Goal: Task Accomplishment & Management: Use online tool/utility

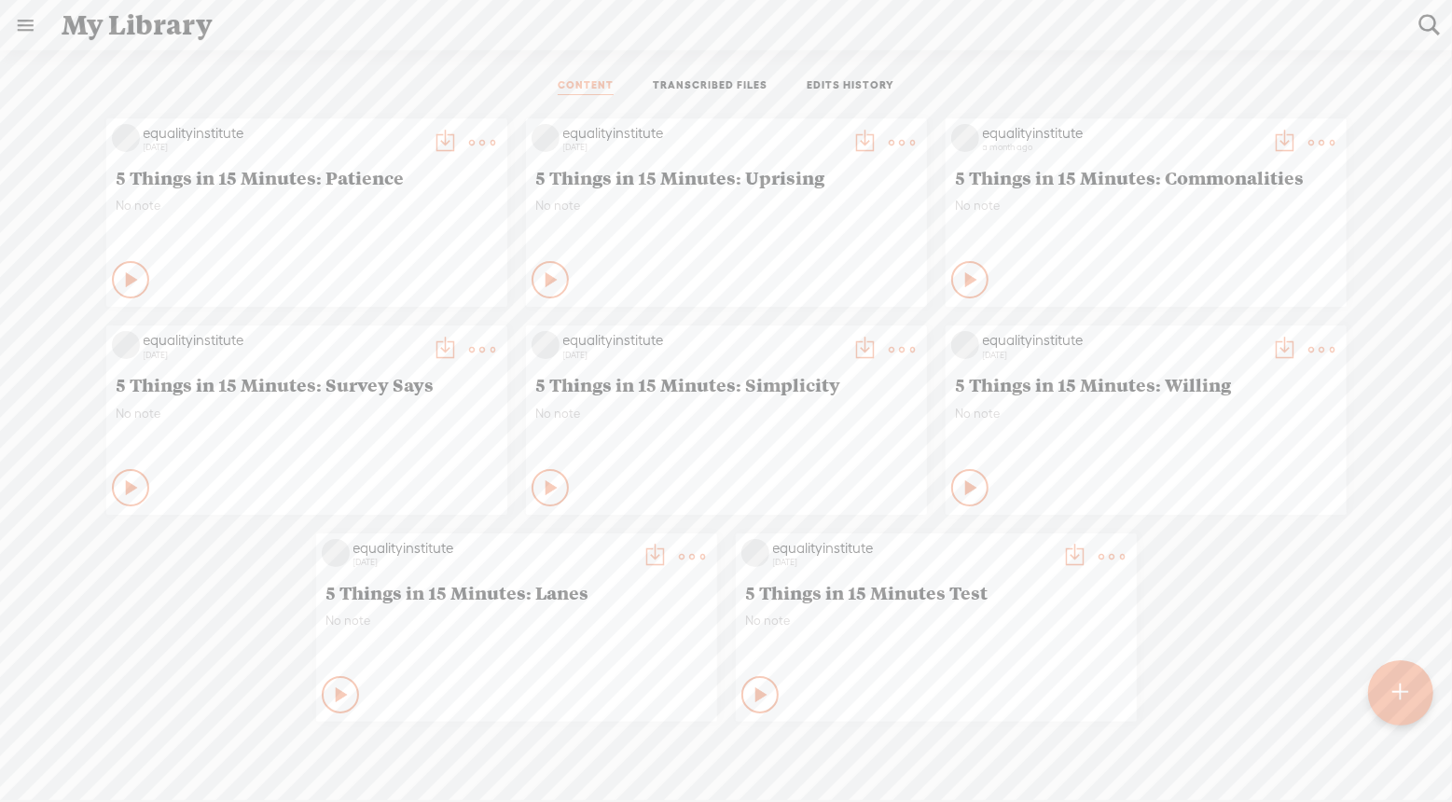
click at [1397, 706] on t at bounding box center [1401, 692] width 16 height 41
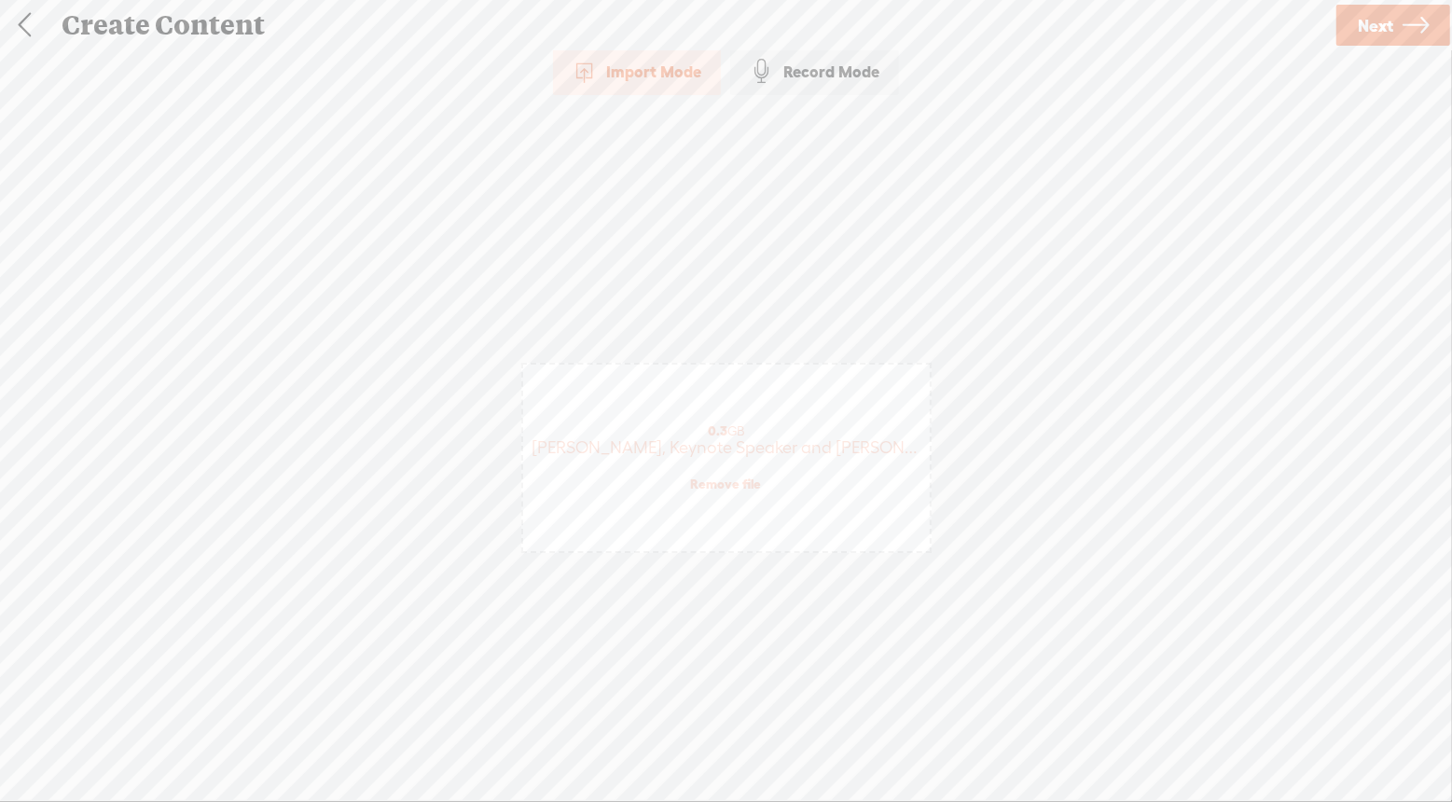
click at [1396, 30] on link "Next" at bounding box center [1393, 25] width 114 height 41
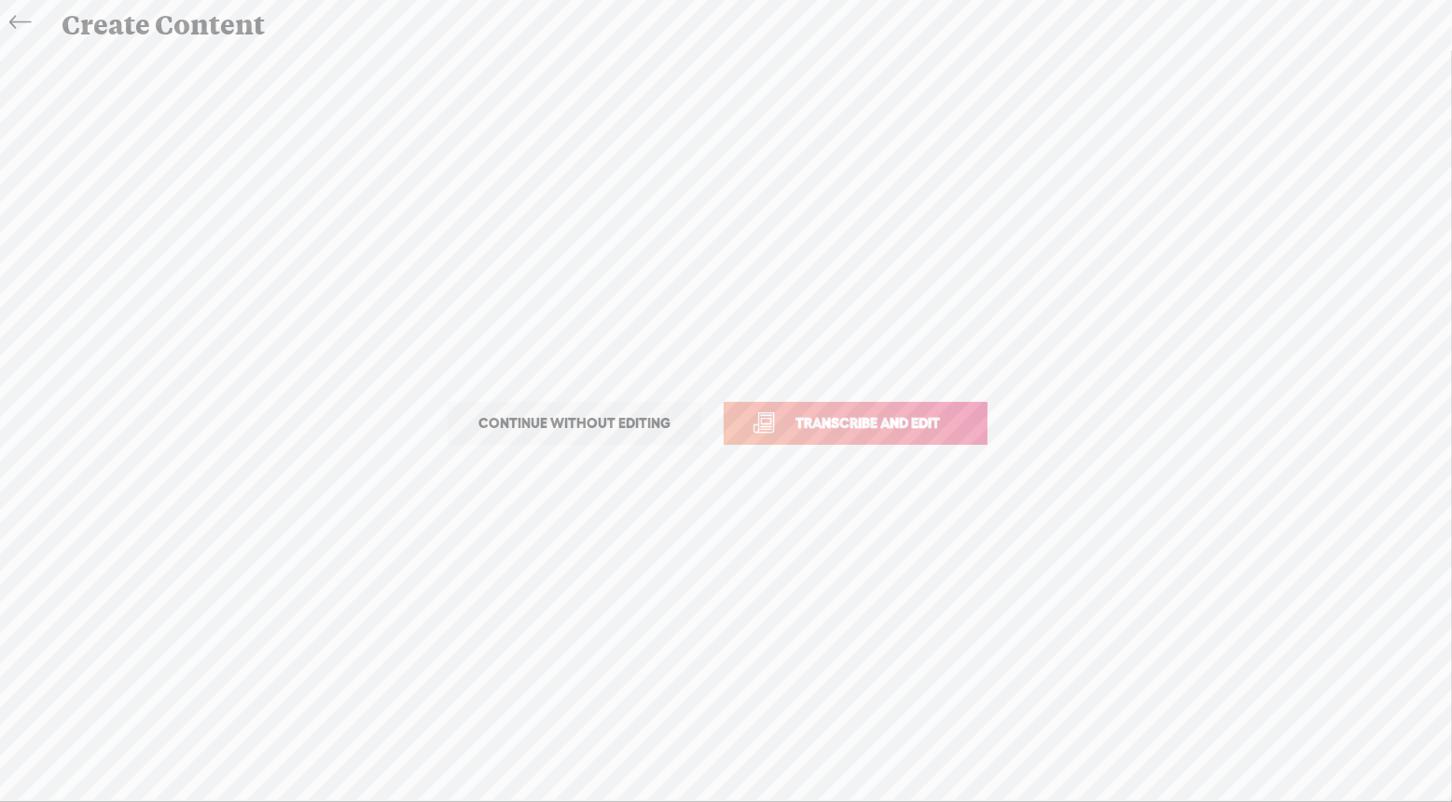
click at [932, 423] on span "Transcribe and edit" at bounding box center [868, 422] width 184 height 21
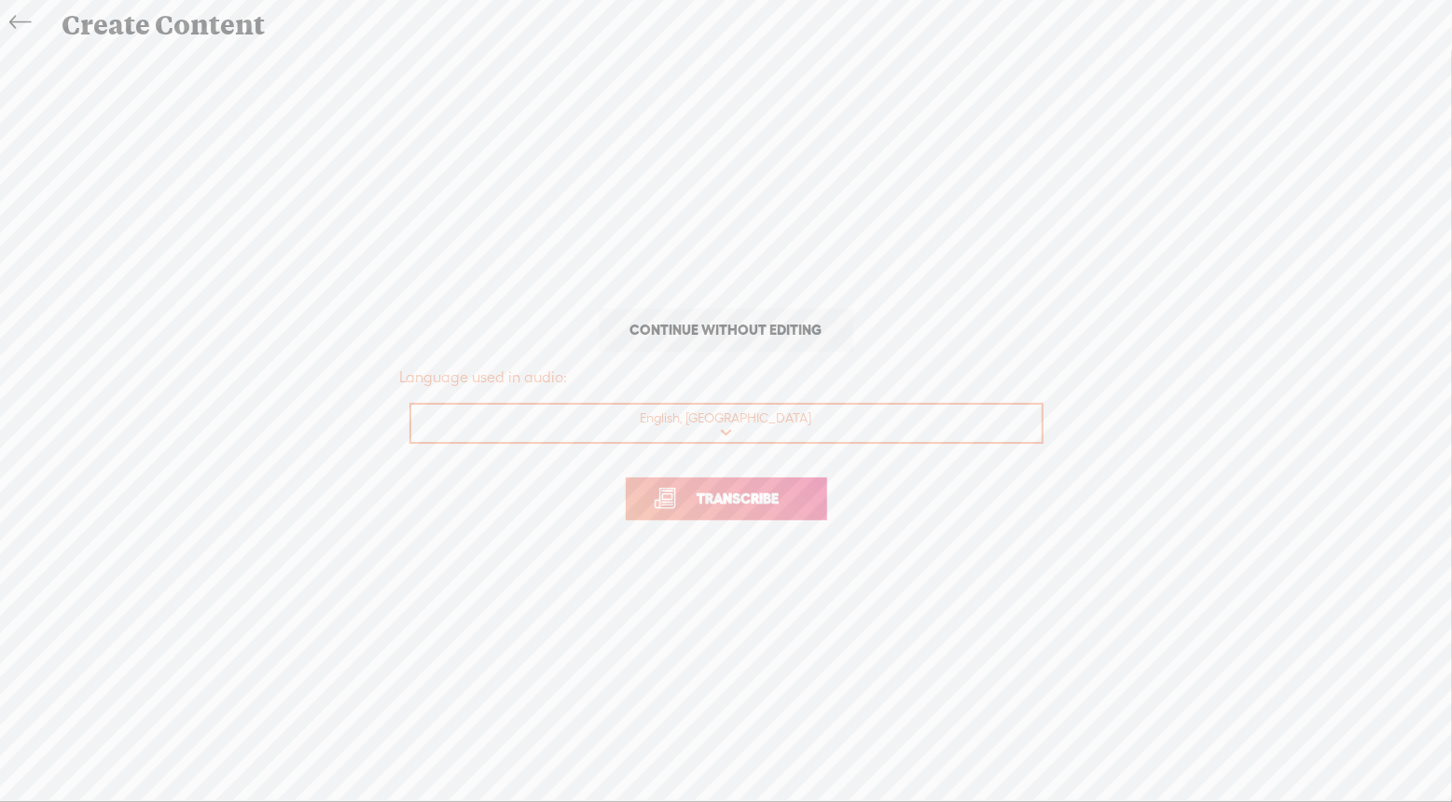
click at [777, 502] on span "Transcribe" at bounding box center [738, 498] width 121 height 21
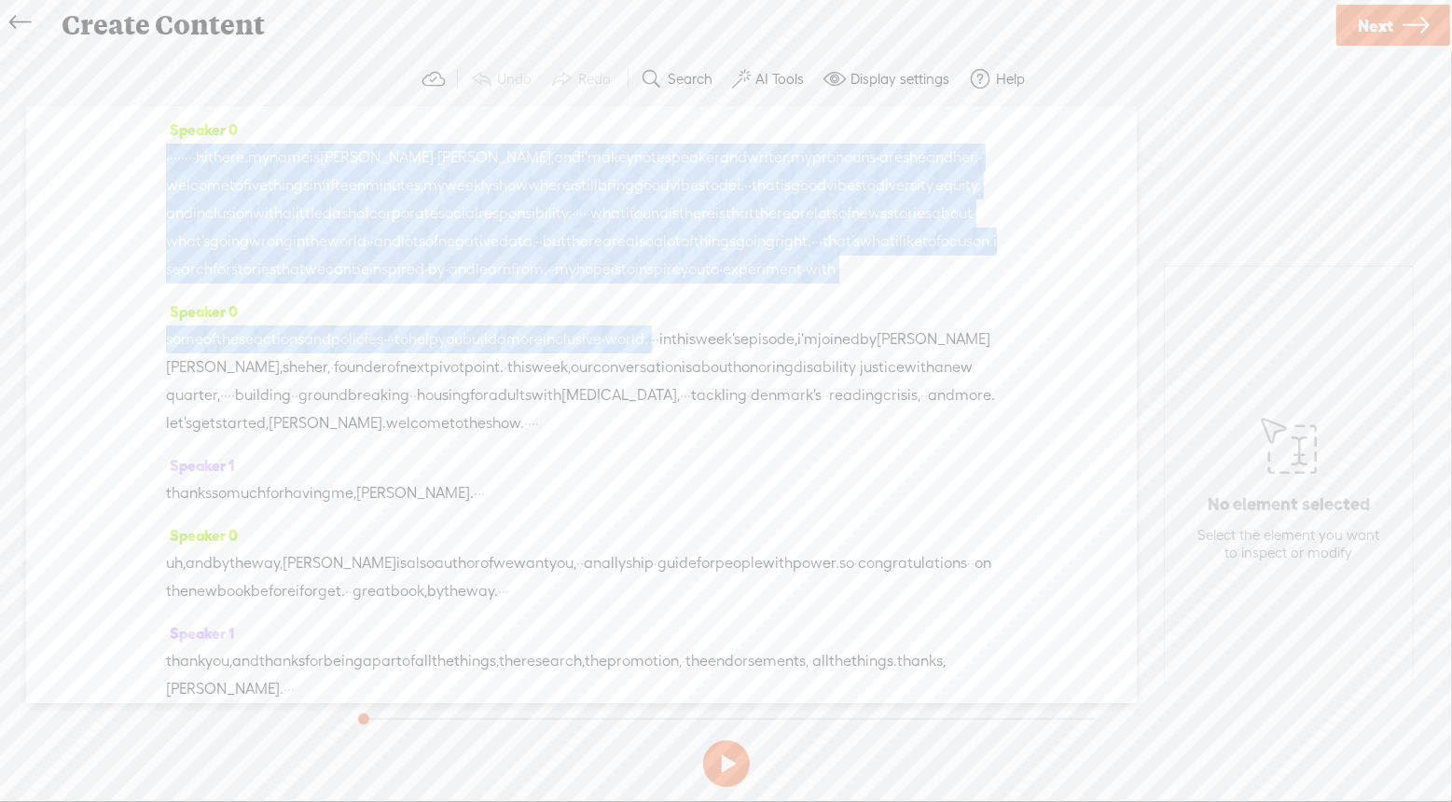
drag, startPoint x: 773, startPoint y: 367, endPoint x: 85, endPoint y: 160, distance: 718.5
click at [85, 160] on div "Speaker 0 · · · · · · · · hi there. my name is [PERSON_NAME] · [PERSON_NAME], a…" at bounding box center [581, 404] width 1110 height 597
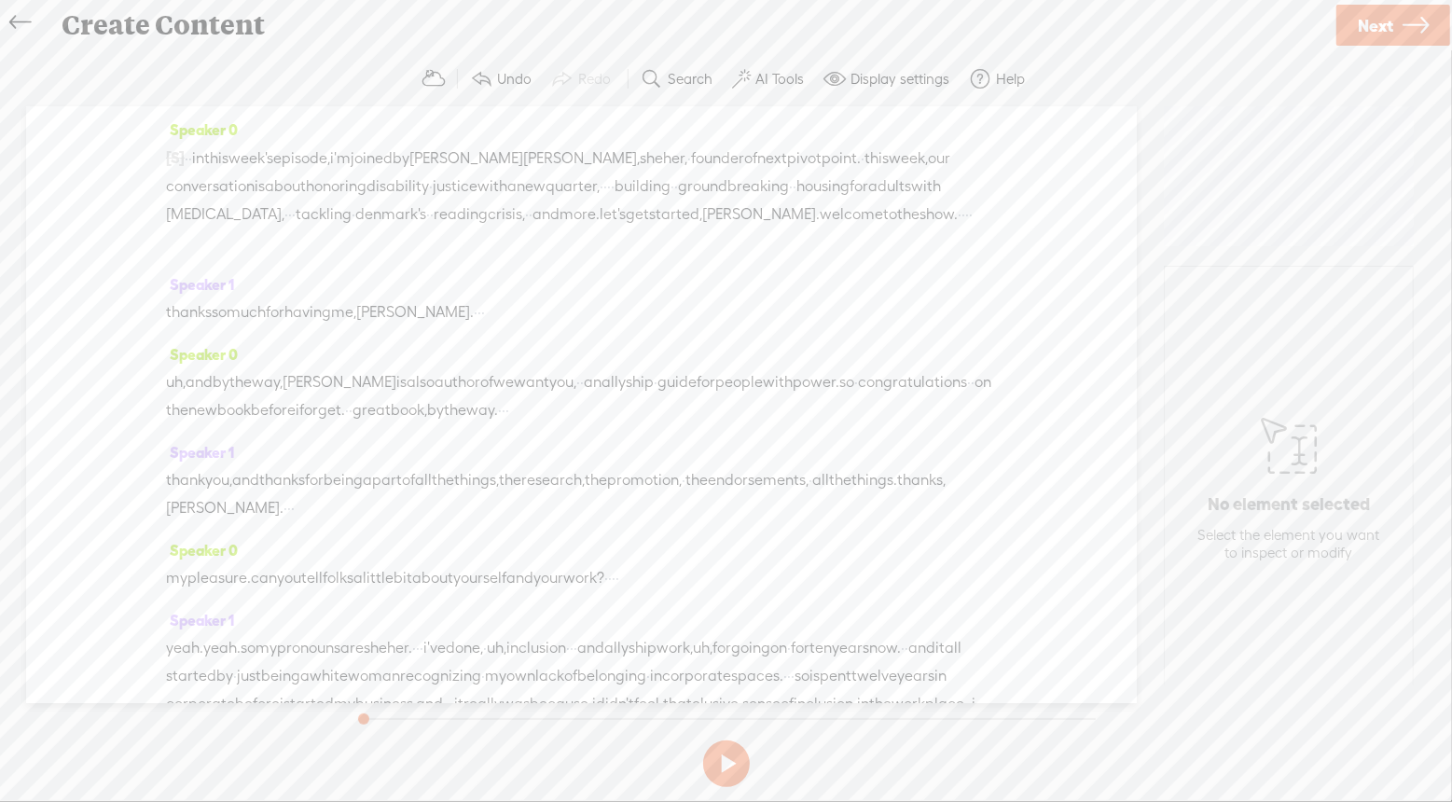
click at [188, 160] on span "·" at bounding box center [187, 159] width 4 height 28
click at [154, 108] on span "Insert" at bounding box center [163, 112] width 37 height 19
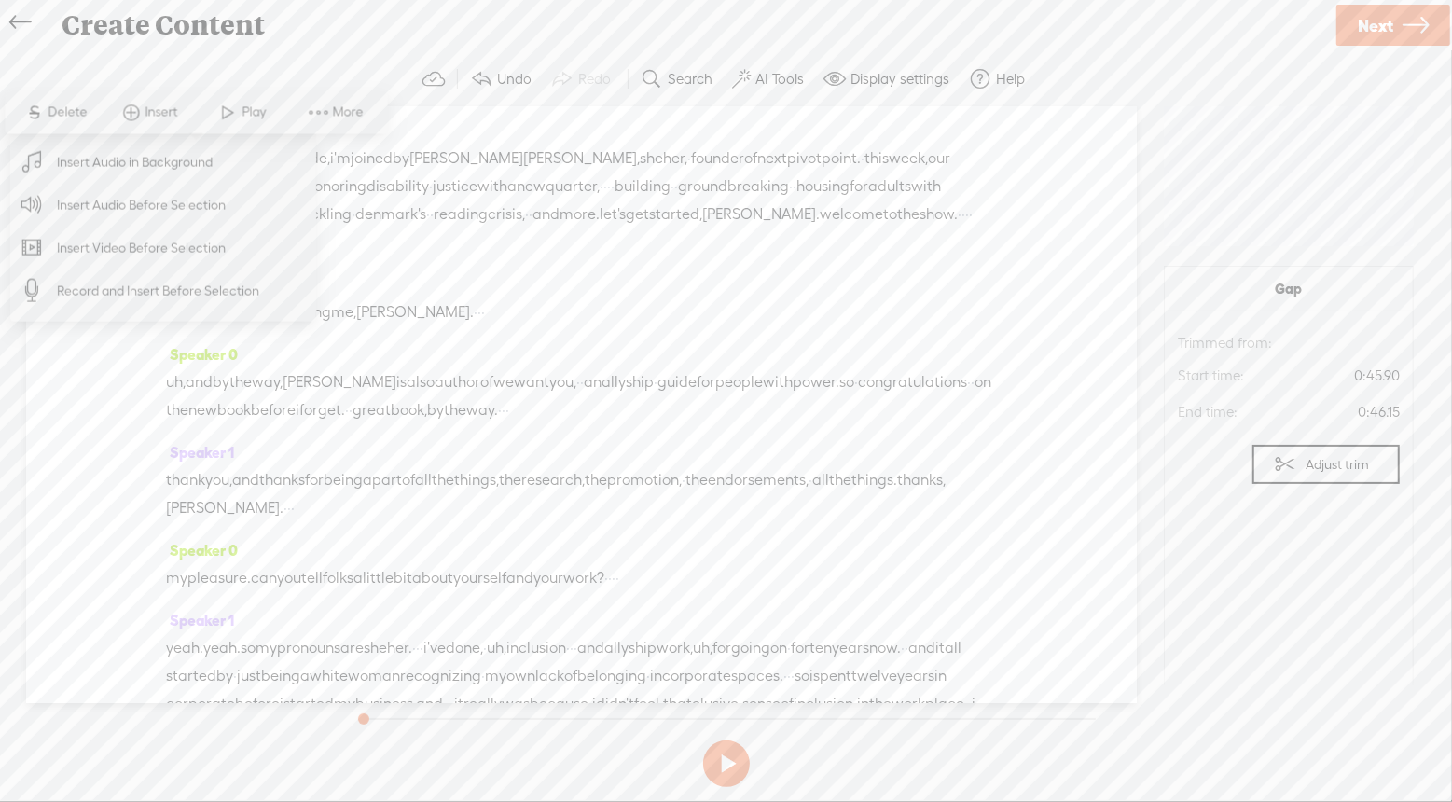
click at [158, 208] on span "Insert Audio Before Selection" at bounding box center [142, 205] width 242 height 42
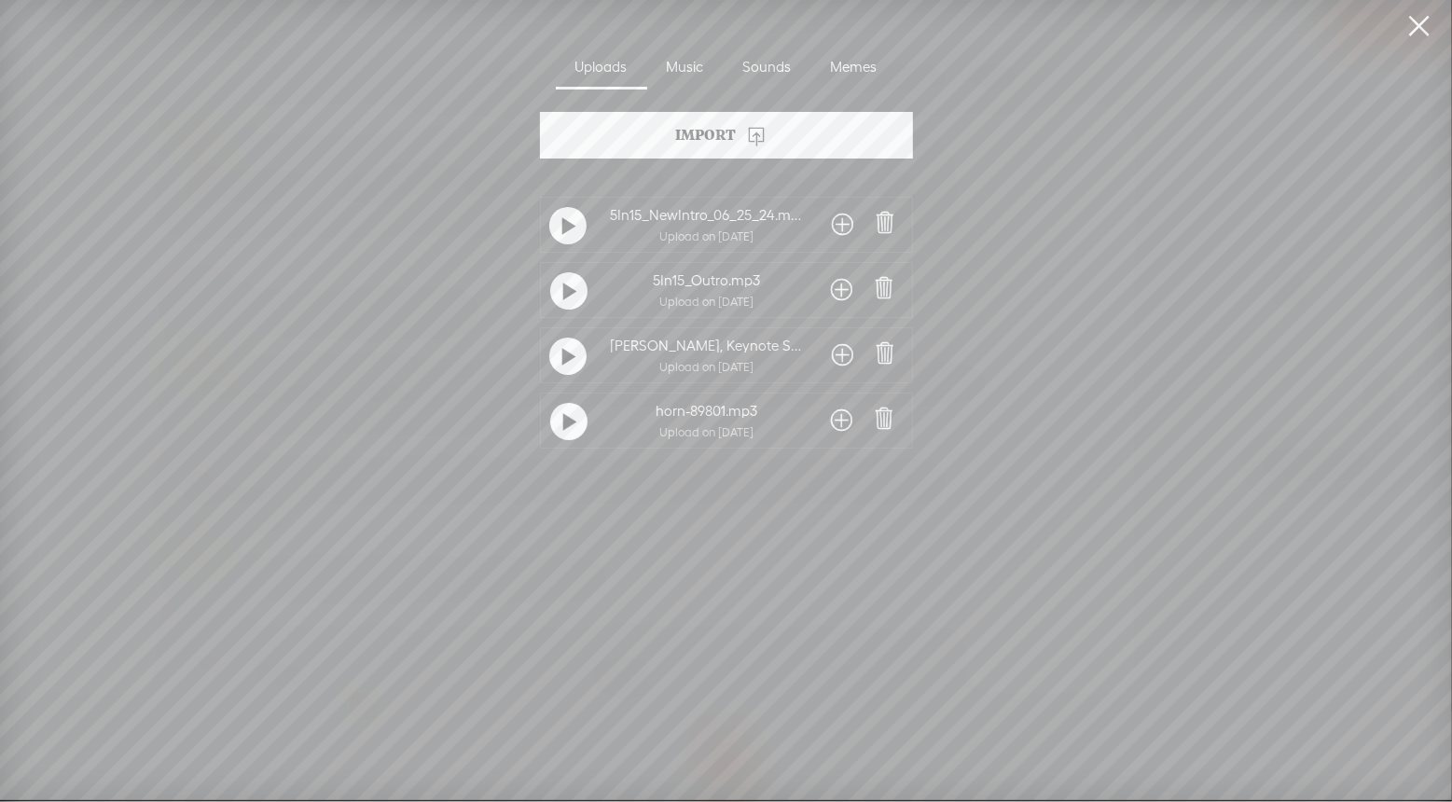
click at [836, 230] on span at bounding box center [842, 225] width 21 height 30
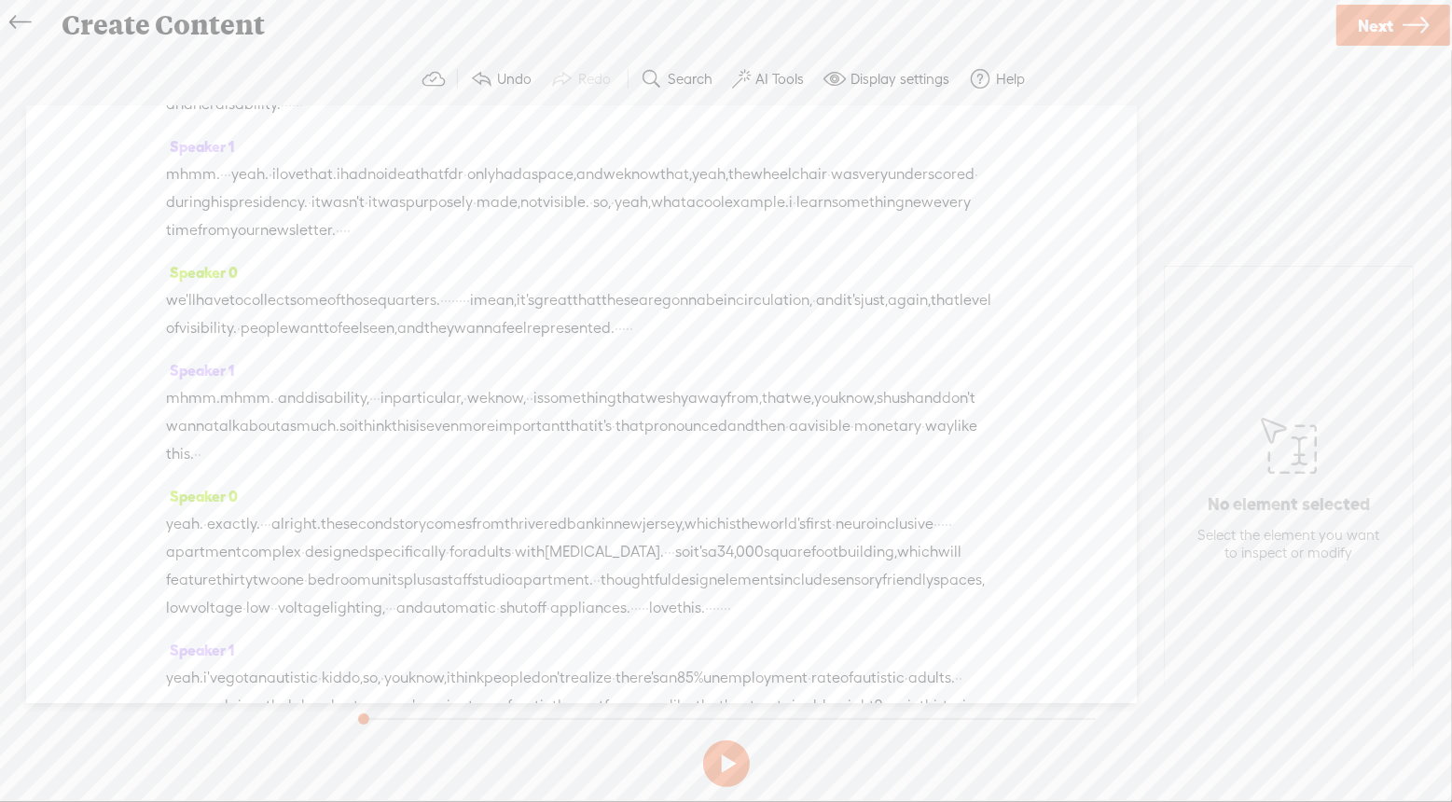
scroll to position [3120, 0]
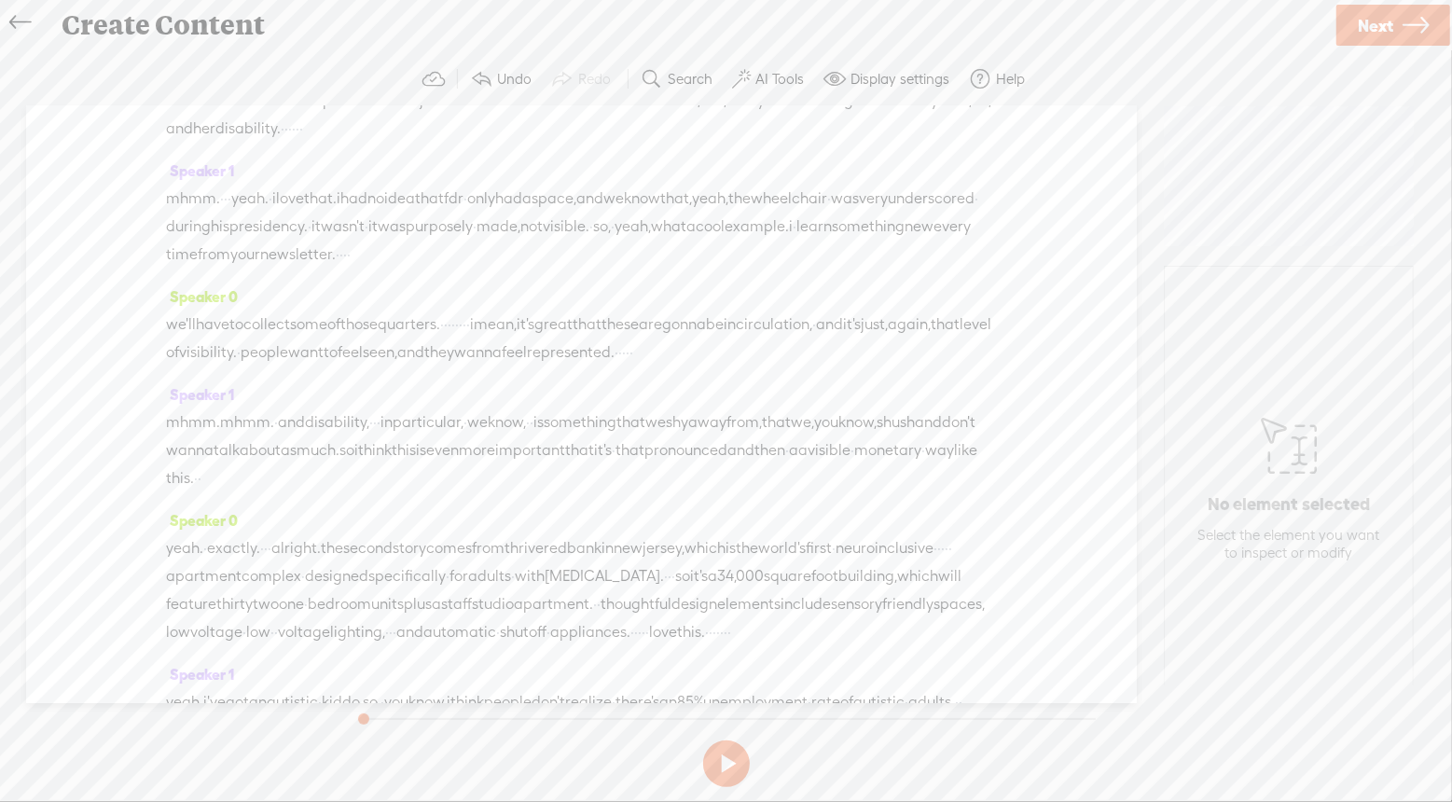
click at [543, 217] on span at bounding box center [531, 217] width 28 height 34
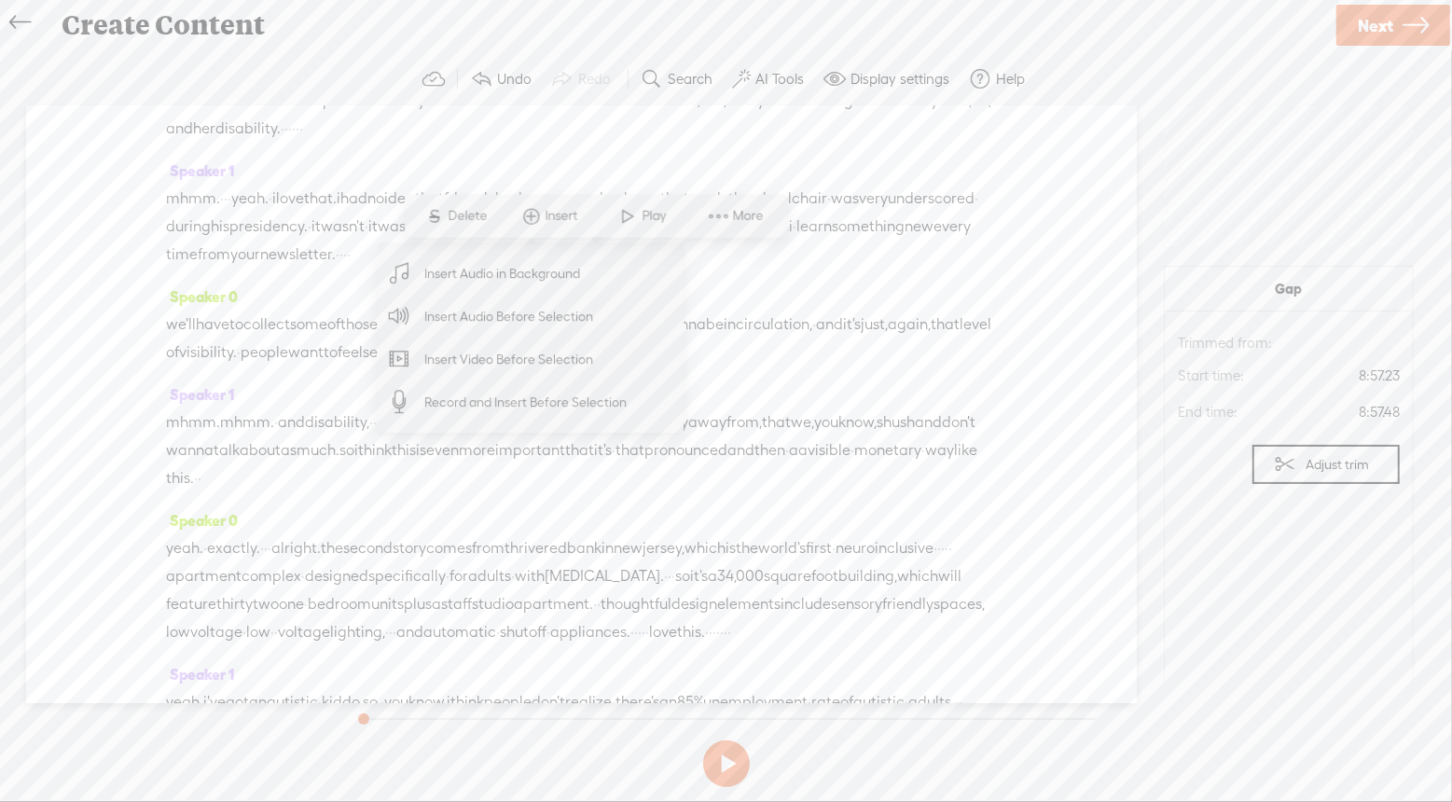
click at [523, 270] on span "Insert Audio in Background" at bounding box center [502, 274] width 229 height 42
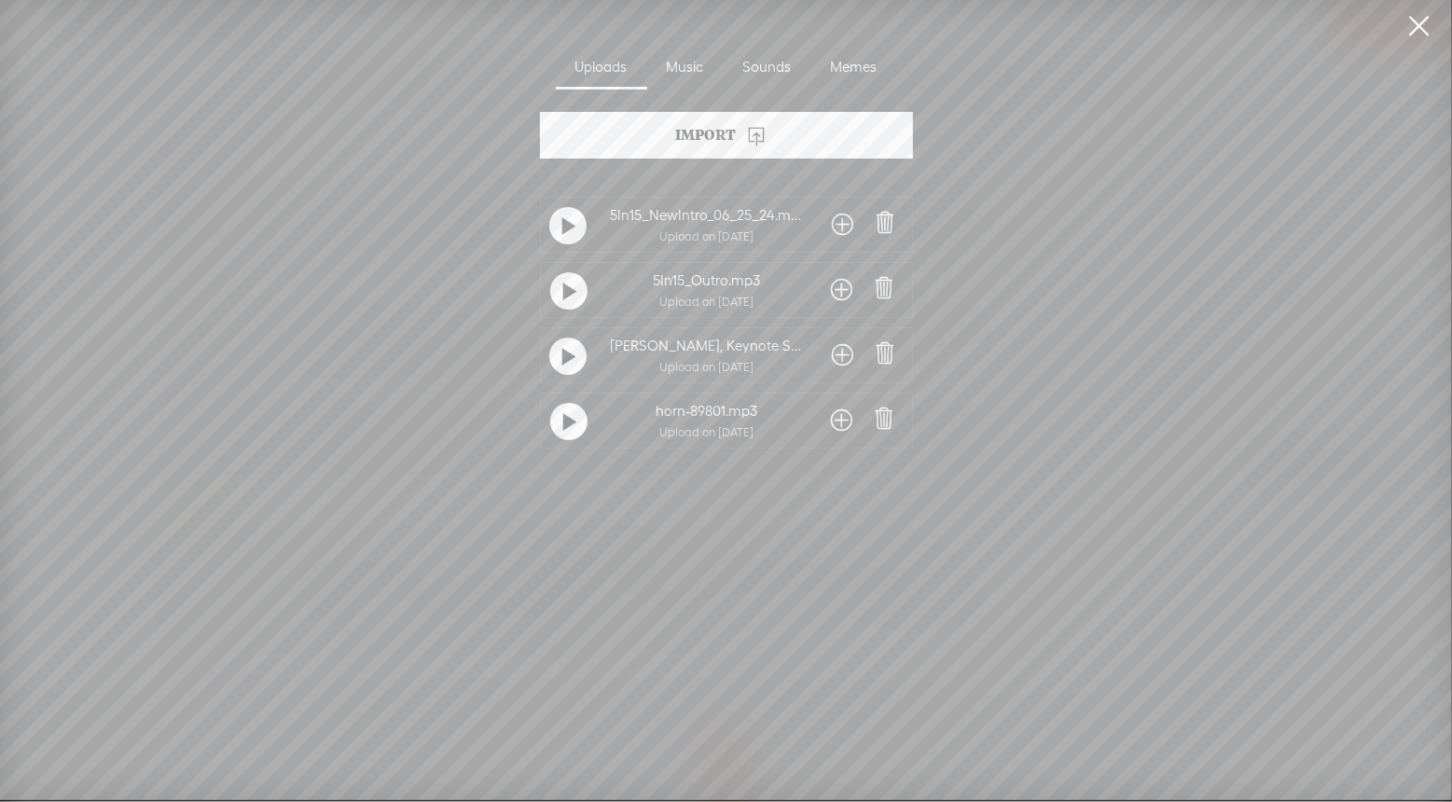
click at [1418, 31] on link at bounding box center [1419, 26] width 47 height 52
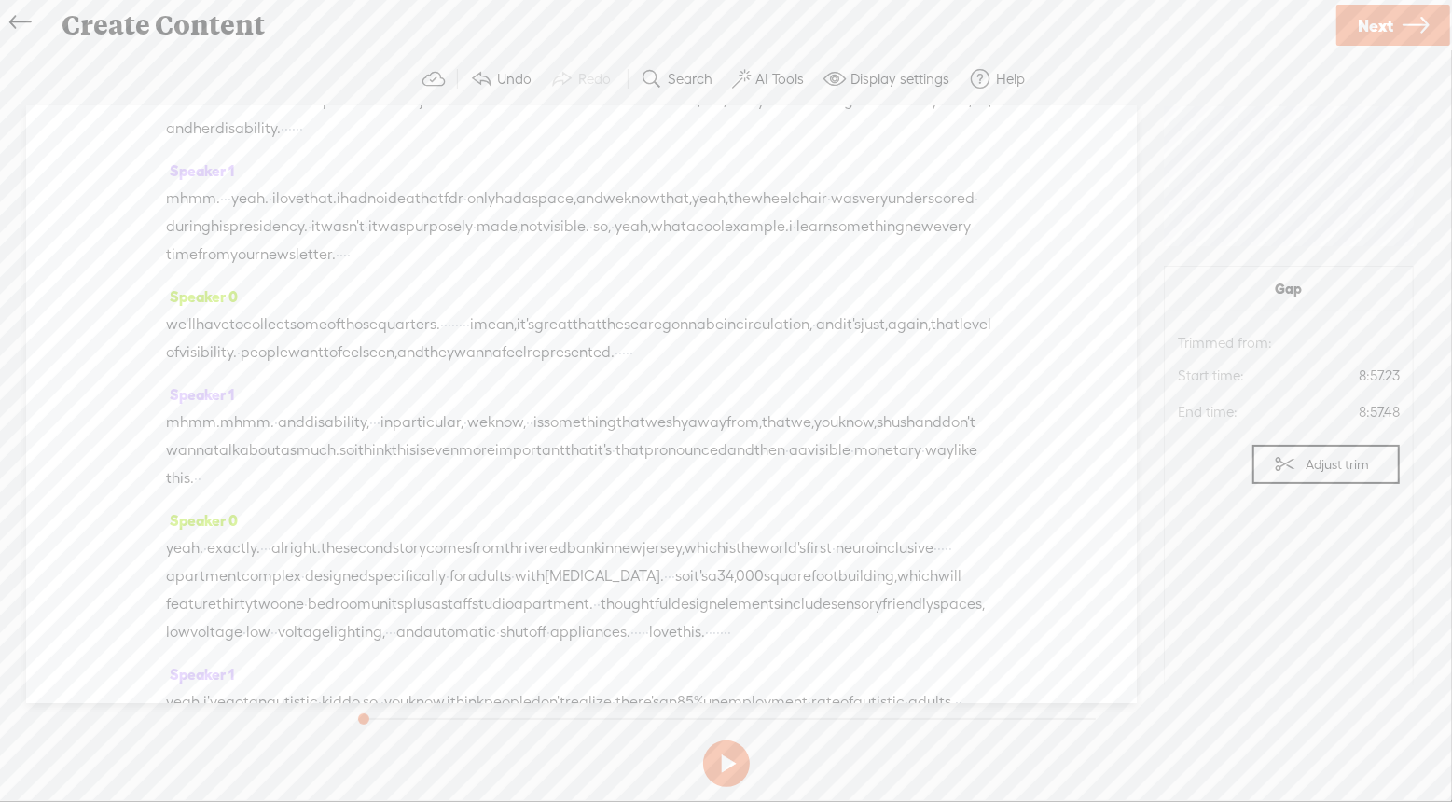
click at [563, 213] on span "Insert" at bounding box center [574, 216] width 37 height 19
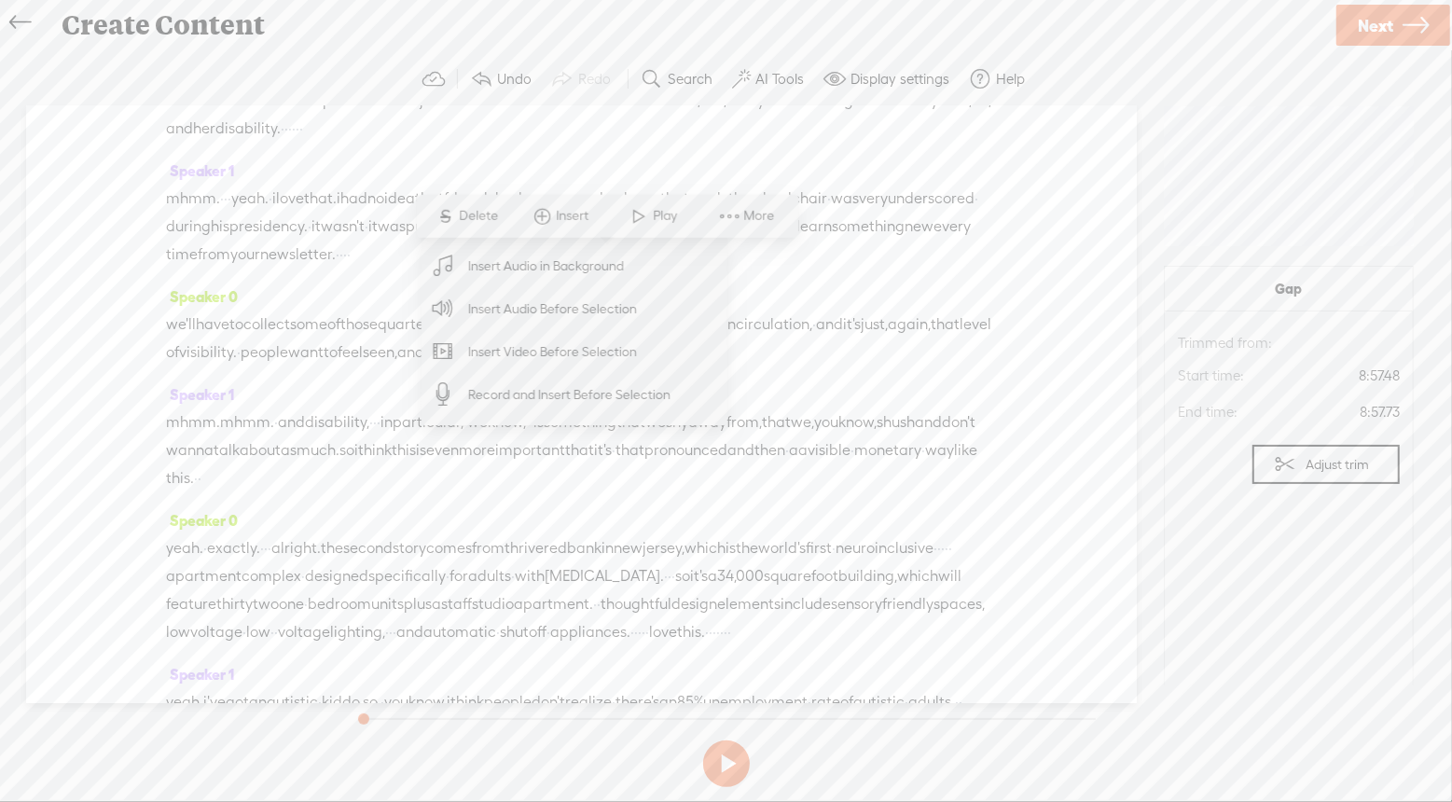
click at [544, 305] on span "Insert Audio Before Selection" at bounding box center [553, 309] width 242 height 42
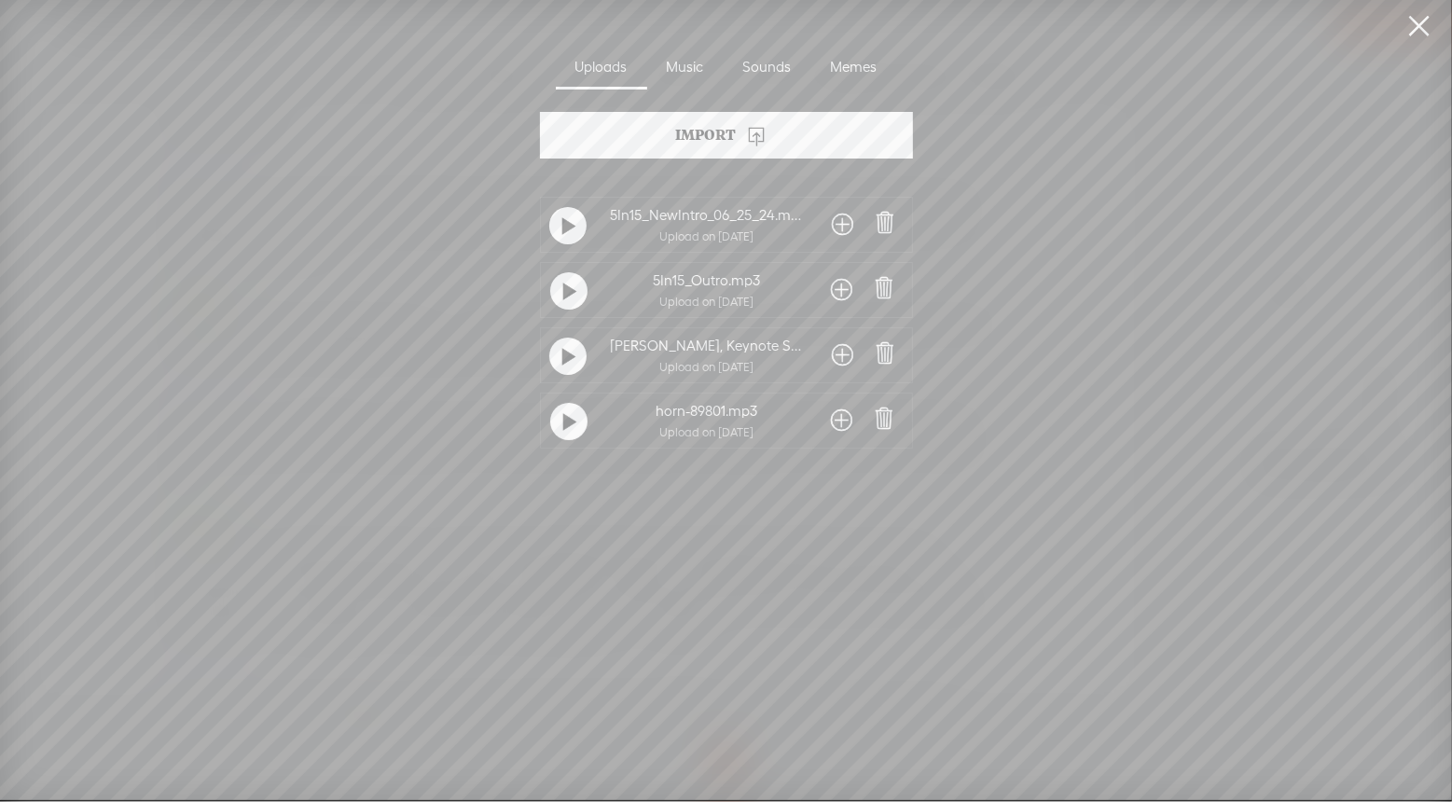
click at [840, 421] on span at bounding box center [842, 421] width 21 height 30
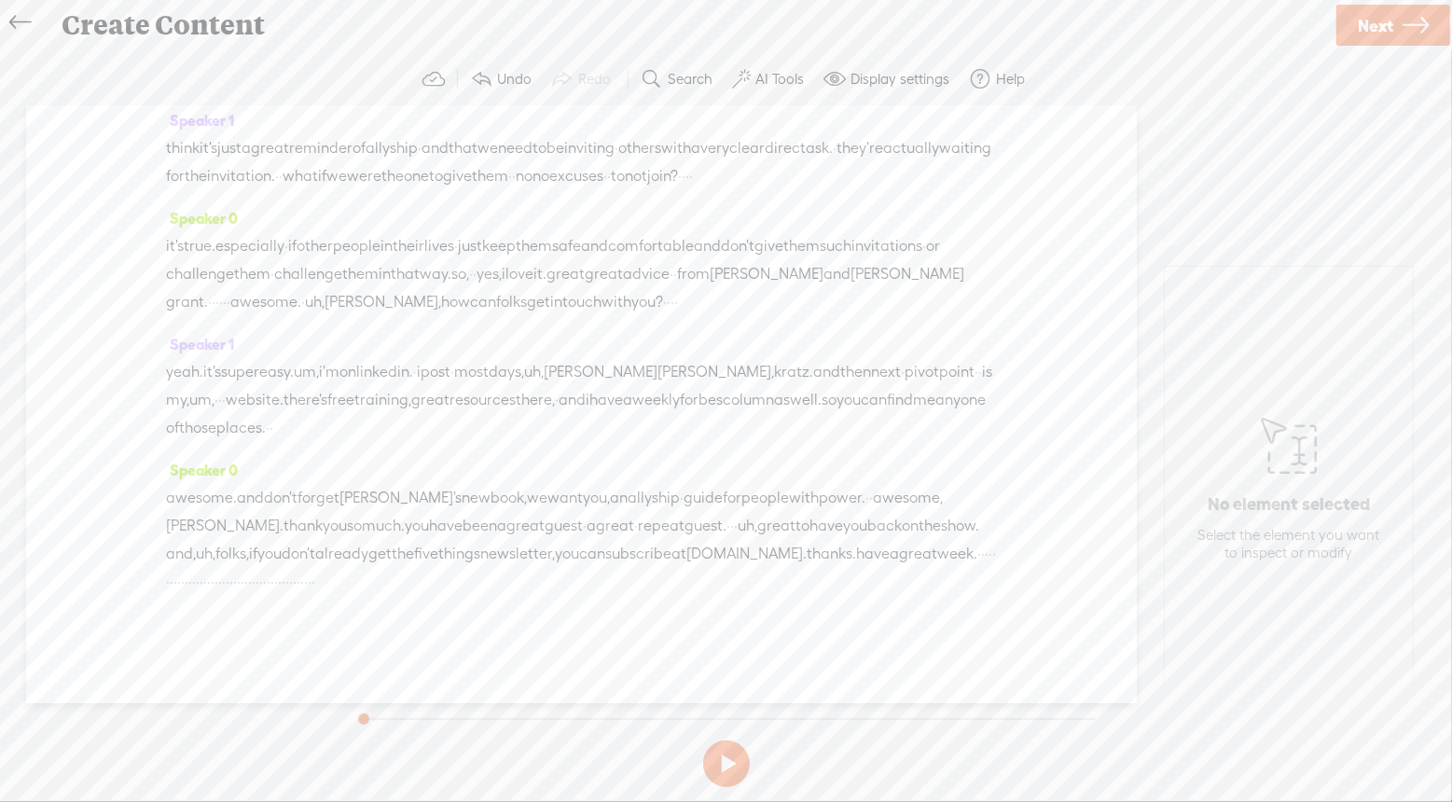
scroll to position [6799, 0]
click at [686, 254] on span "Insert" at bounding box center [692, 252] width 37 height 19
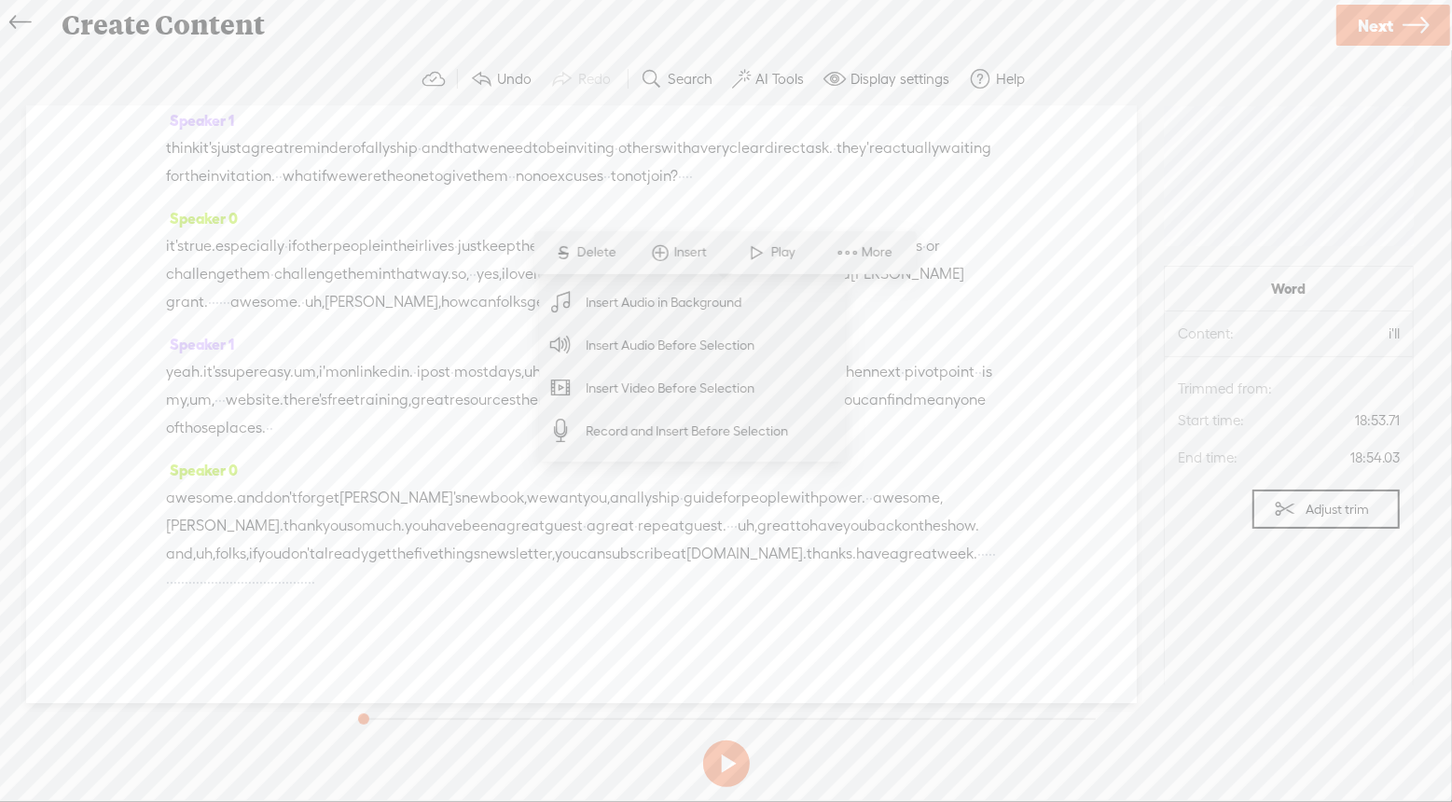
click at [692, 338] on span "Insert Audio Before Selection" at bounding box center [670, 345] width 242 height 42
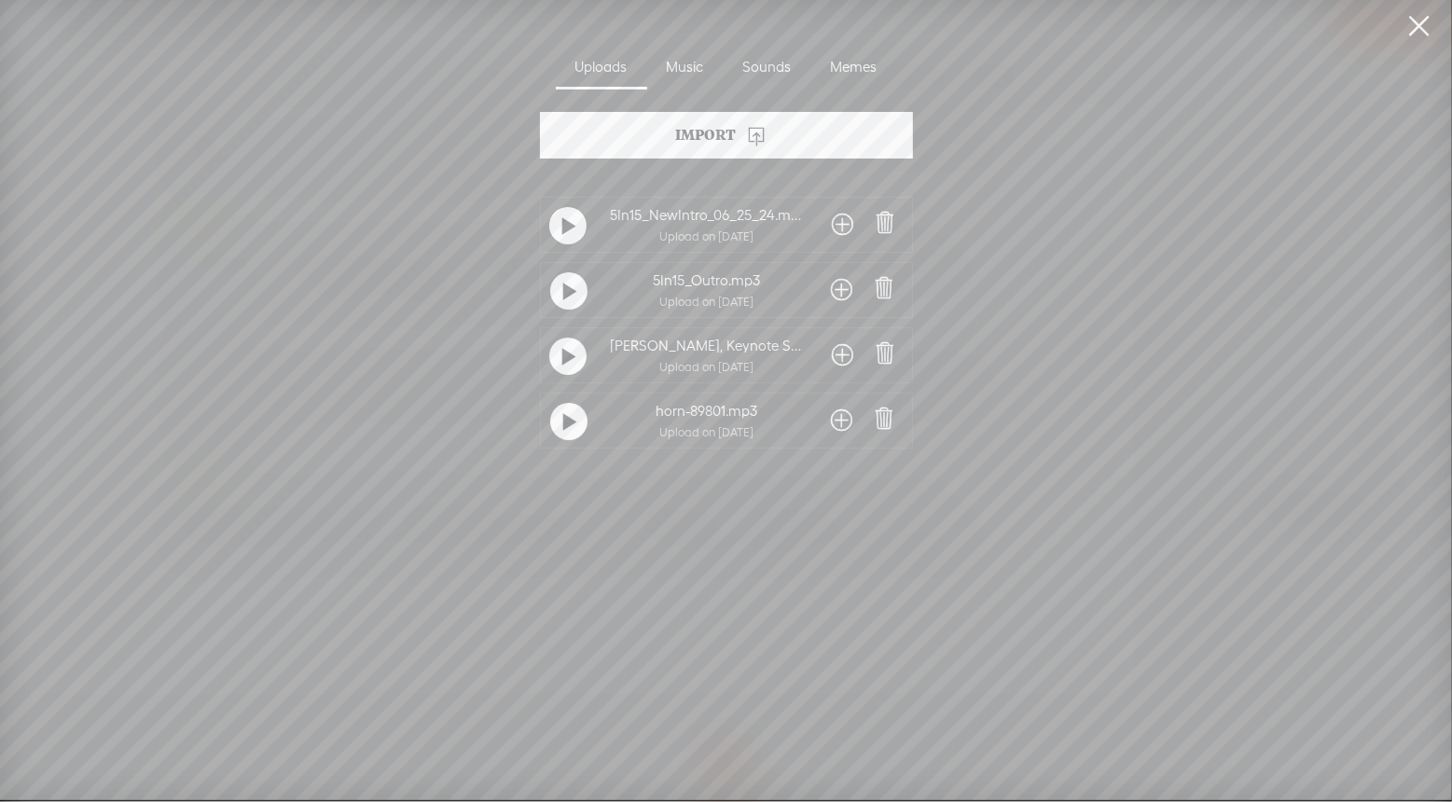
click at [844, 421] on span at bounding box center [842, 421] width 21 height 30
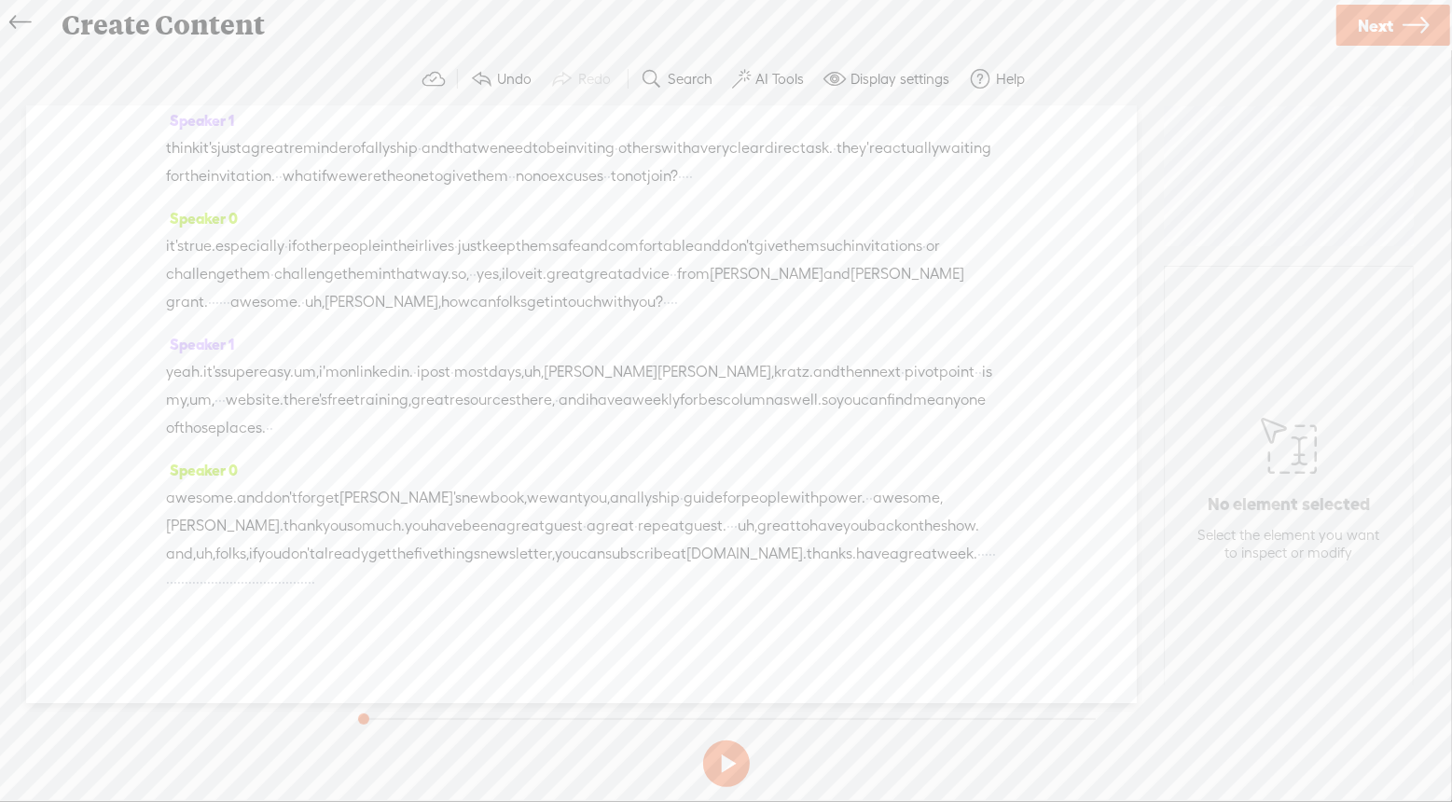
click at [719, 248] on span "Insert" at bounding box center [722, 252] width 37 height 19
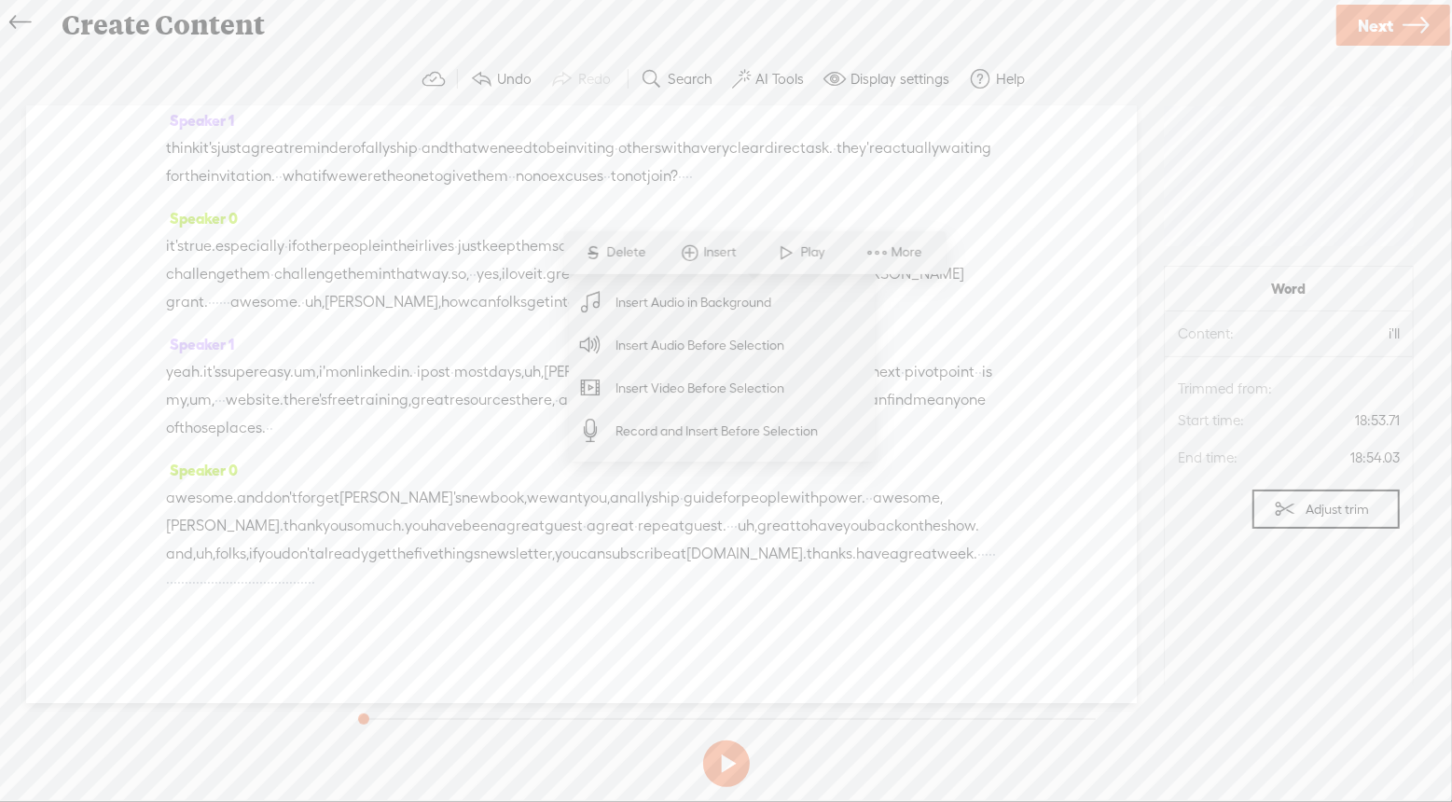
click at [1006, 218] on div "Speaker 0 [S] · · · · · · · · hi there. my name is [PERSON_NAME] · [PERSON_NAME…" at bounding box center [581, 404] width 1110 height 597
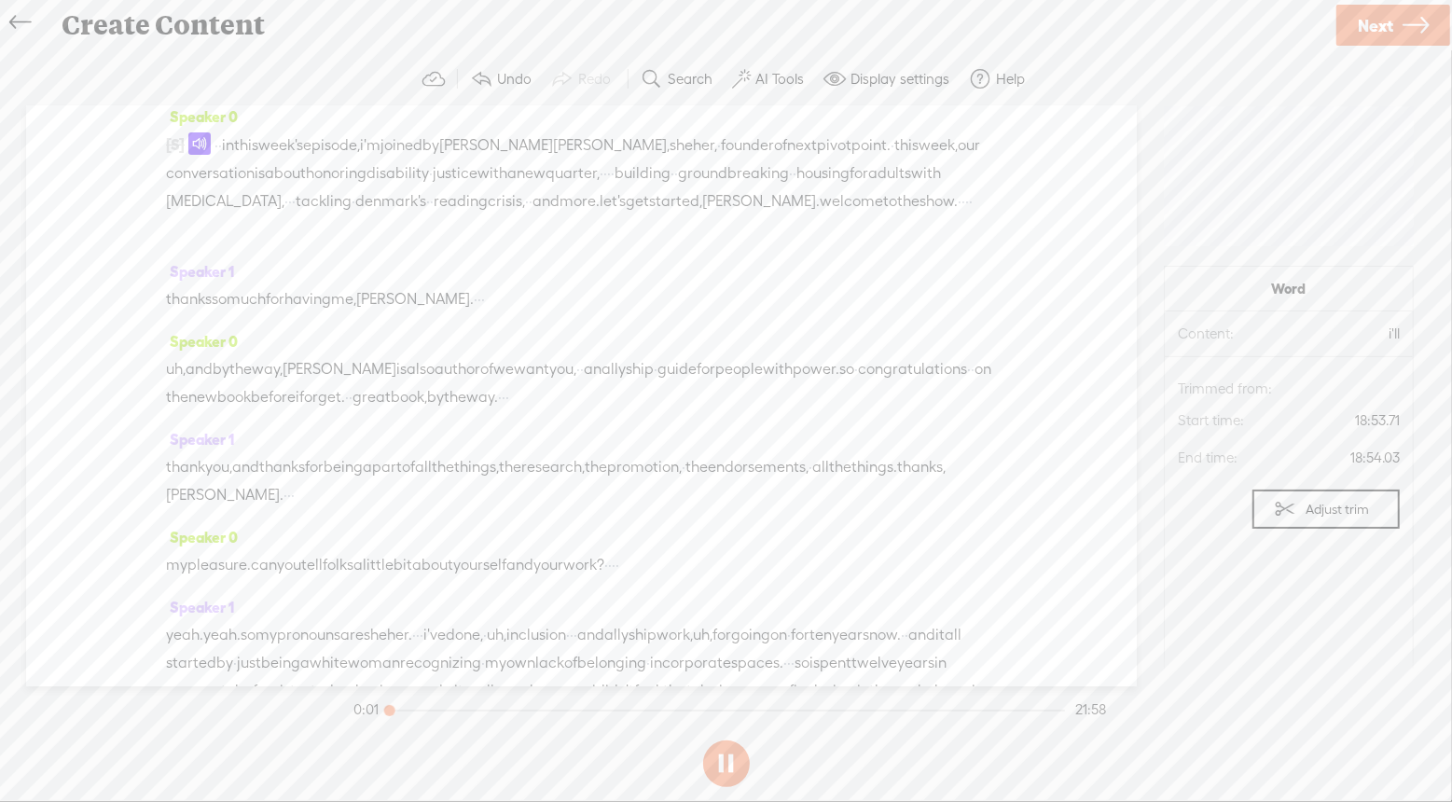
scroll to position [18, 0]
click at [729, 753] on button at bounding box center [726, 763] width 47 height 47
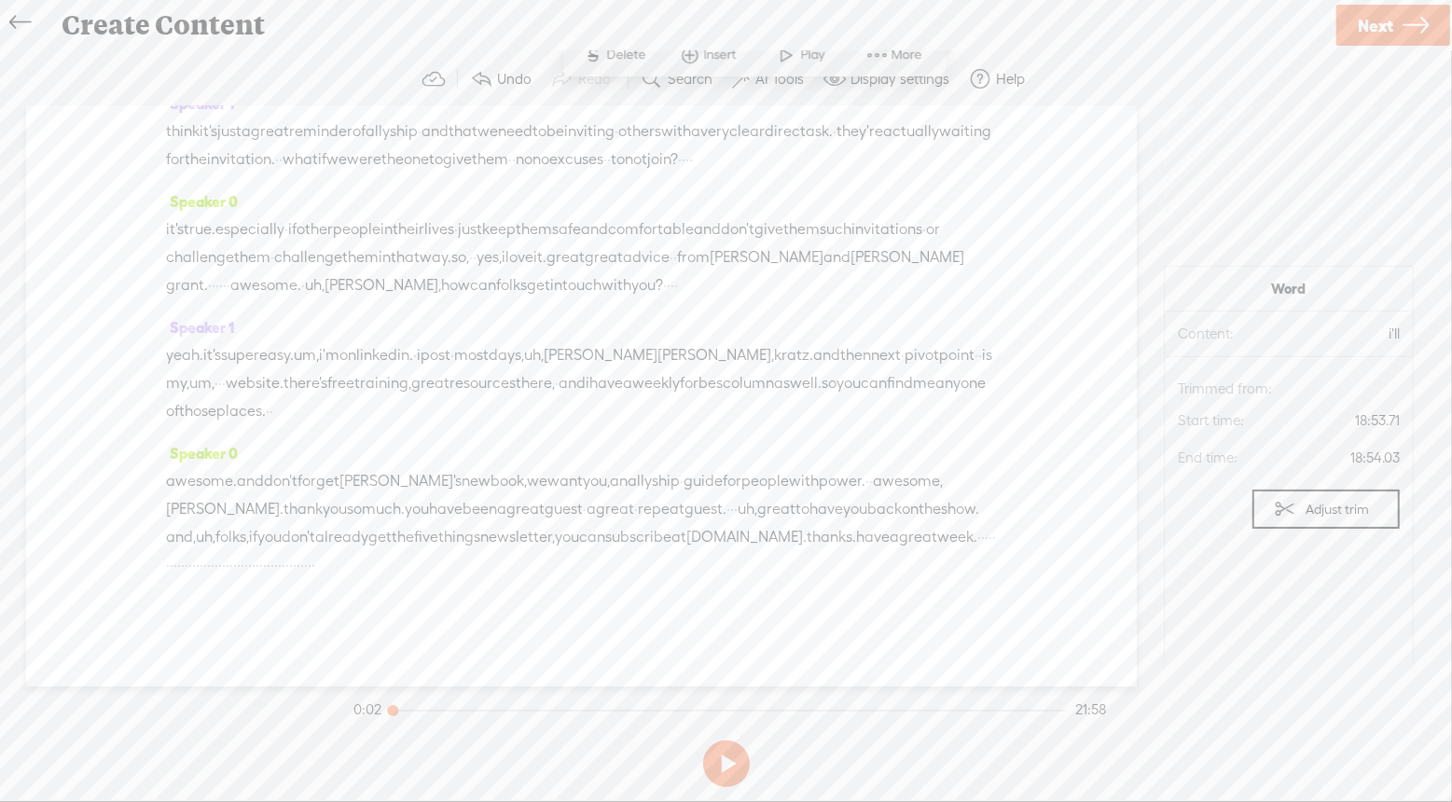
scroll to position [7569, 0]
drag, startPoint x: 499, startPoint y: 530, endPoint x: 1013, endPoint y: 532, distance: 514.6
click at [1013, 532] on div "Speaker 0 [S] · · · · · · · · hi there. my name is [PERSON_NAME] · [PERSON_NAME…" at bounding box center [581, 396] width 1110 height 580
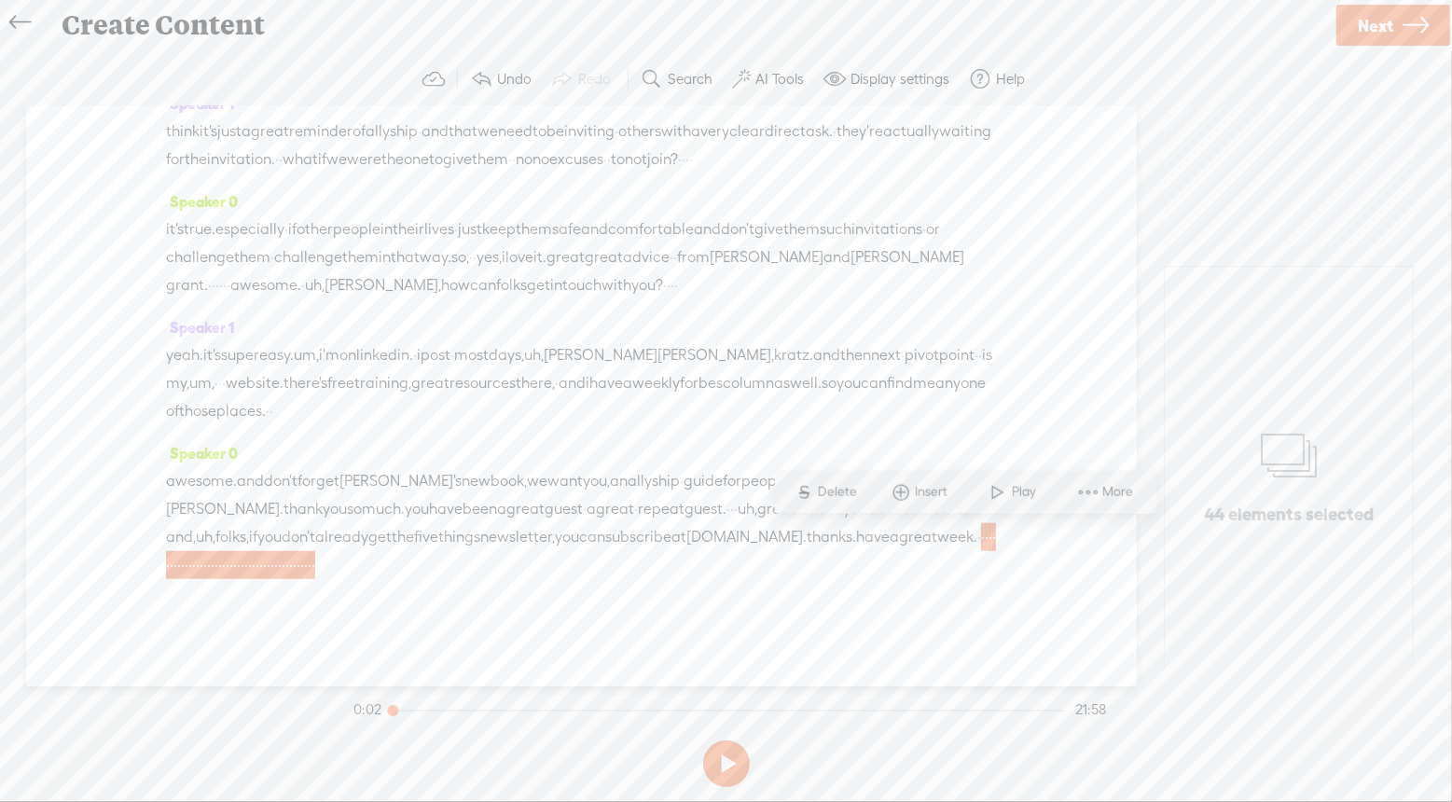
scroll to position [7541, 0]
click at [977, 550] on span "·" at bounding box center [979, 536] width 4 height 28
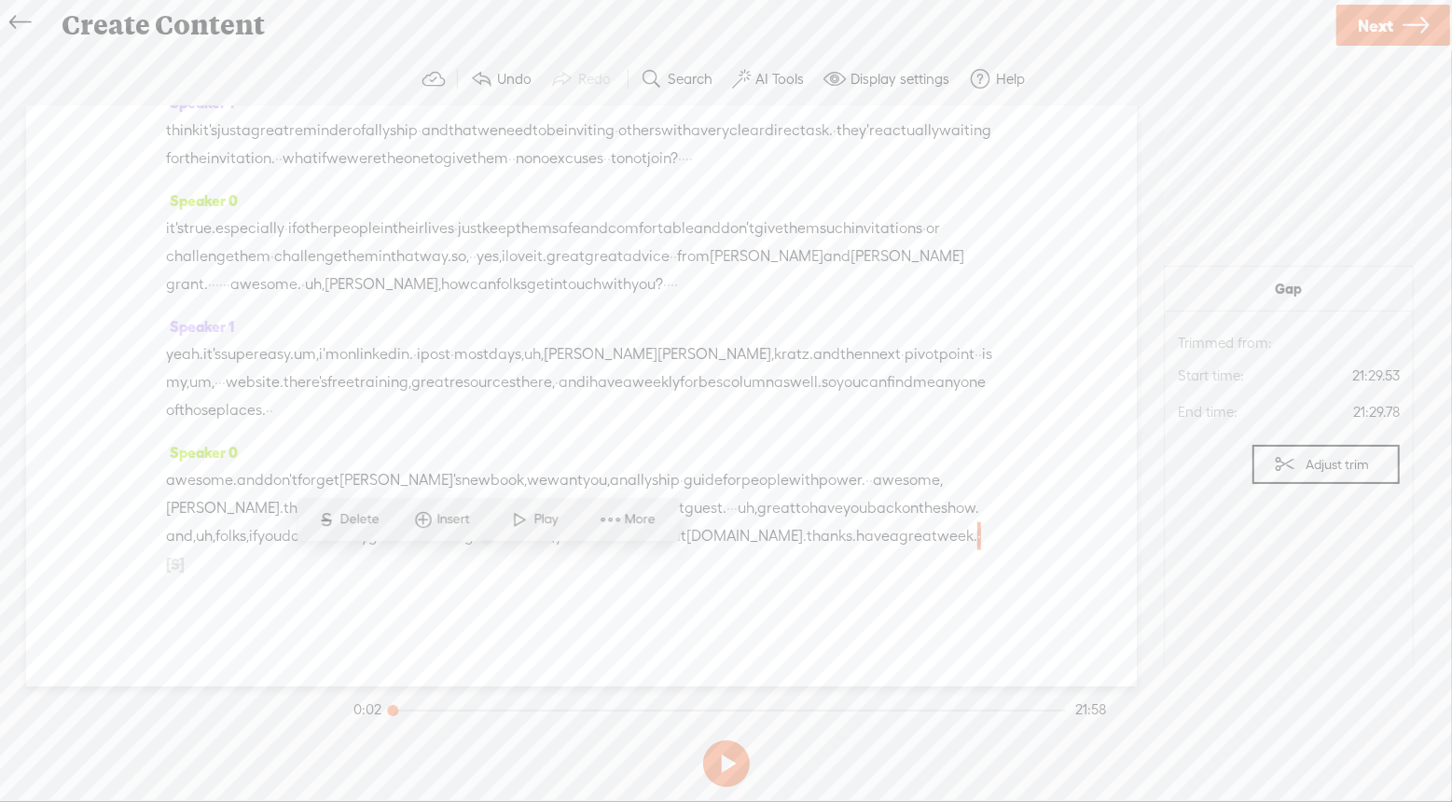
click at [462, 517] on span "Insert" at bounding box center [455, 520] width 37 height 19
click at [485, 390] on span "Insert Audio Before Selection" at bounding box center [433, 385] width 242 height 42
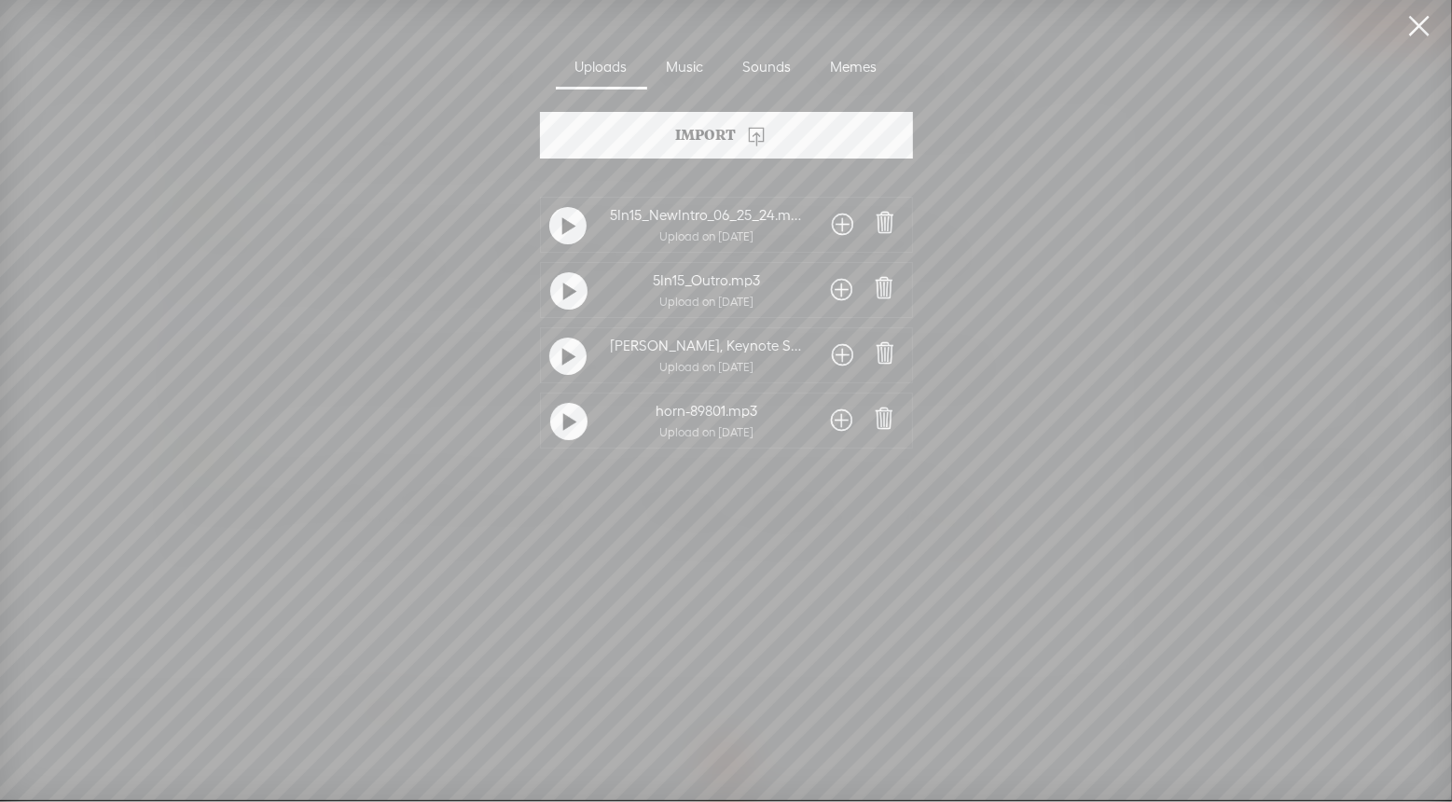
click at [837, 285] on span at bounding box center [842, 290] width 21 height 30
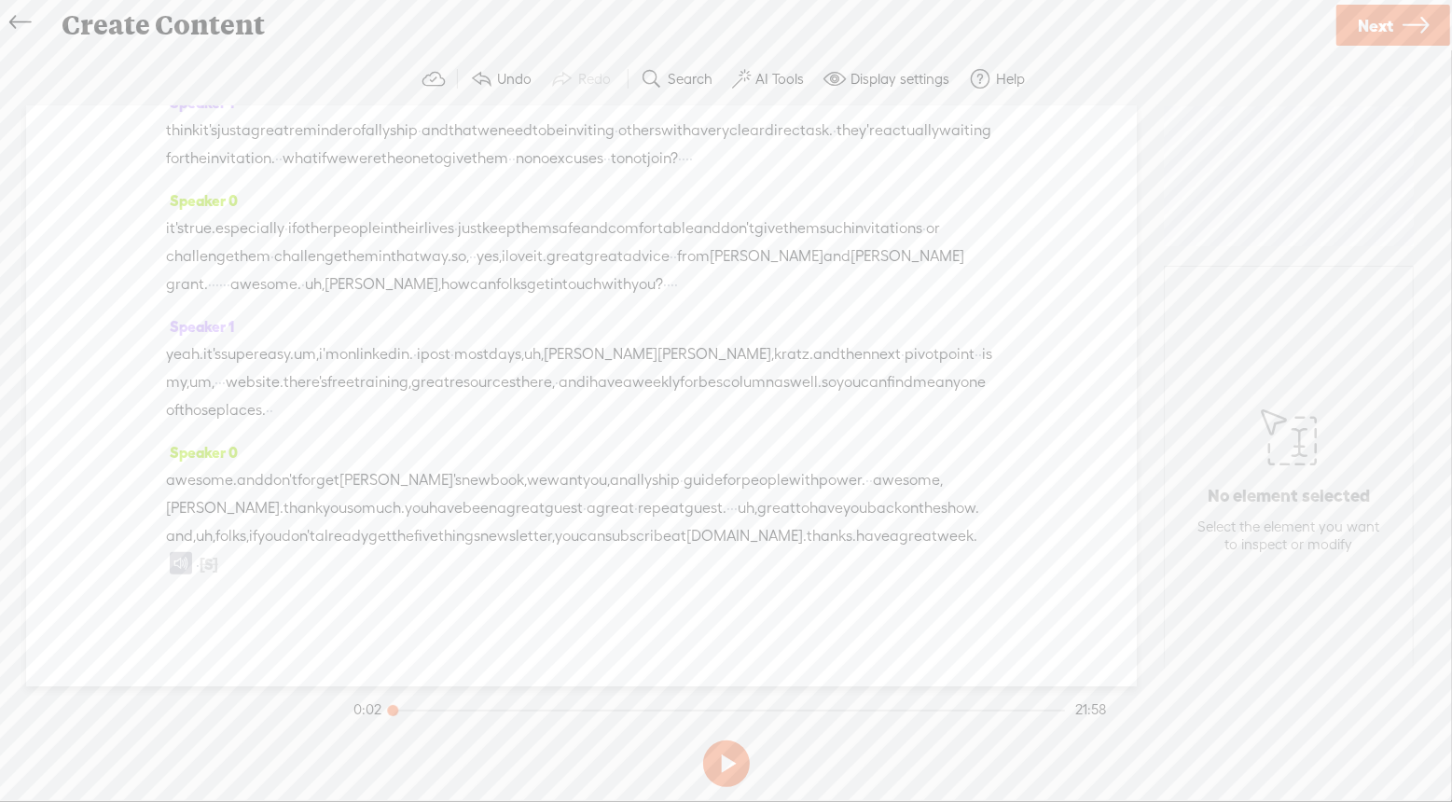
scroll to position [6789, 0]
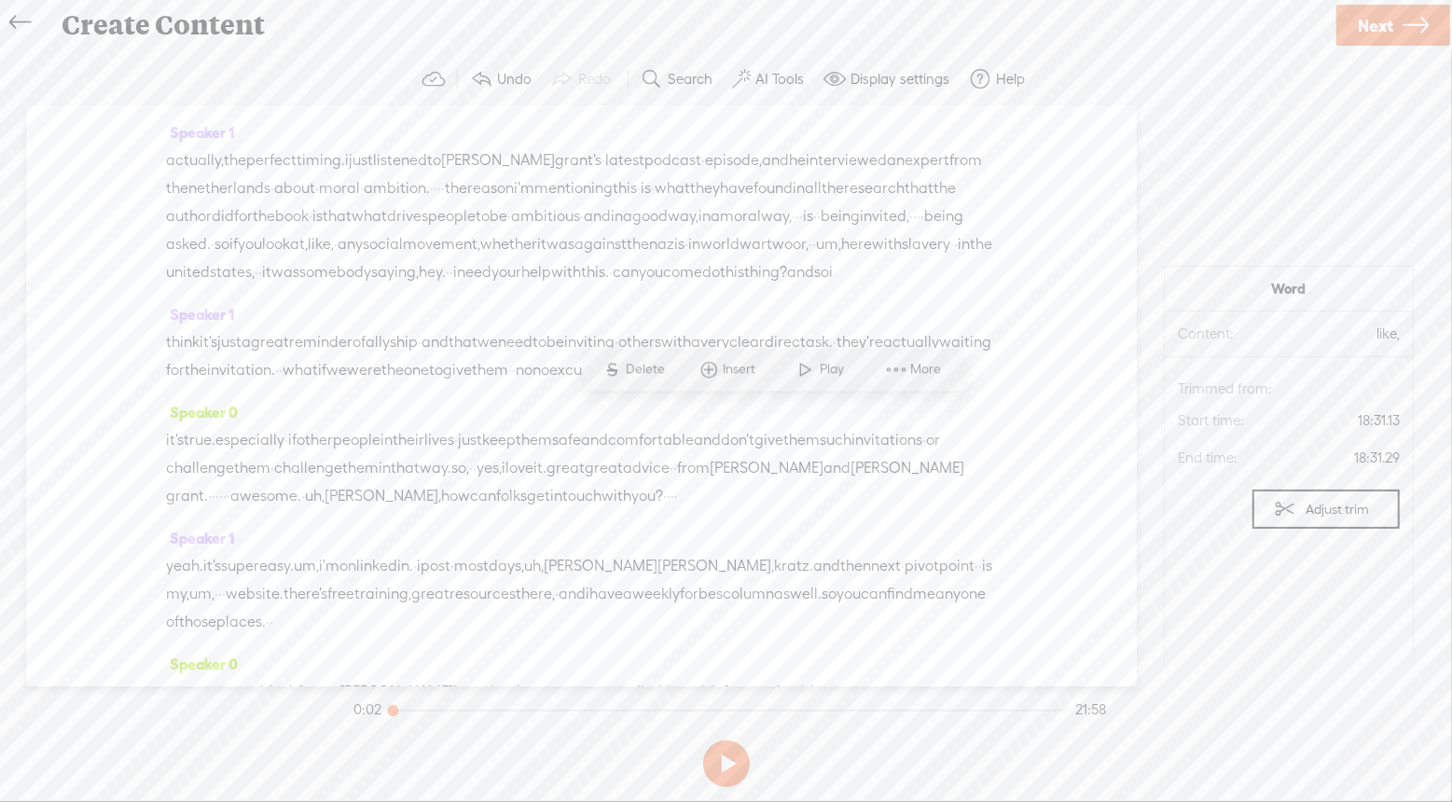
scroll to position [6258, 0]
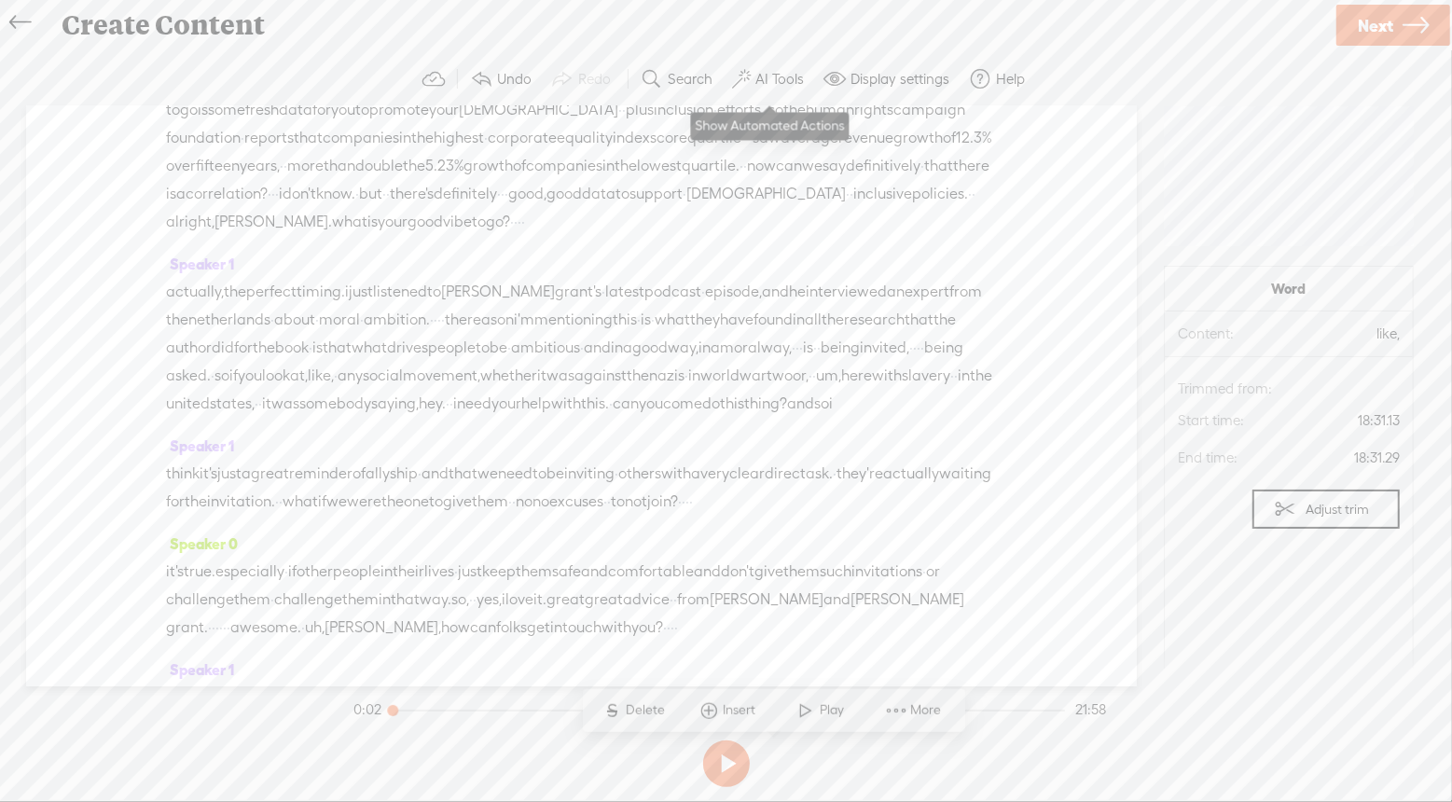
click at [782, 73] on label "AI Tools" at bounding box center [779, 79] width 48 height 19
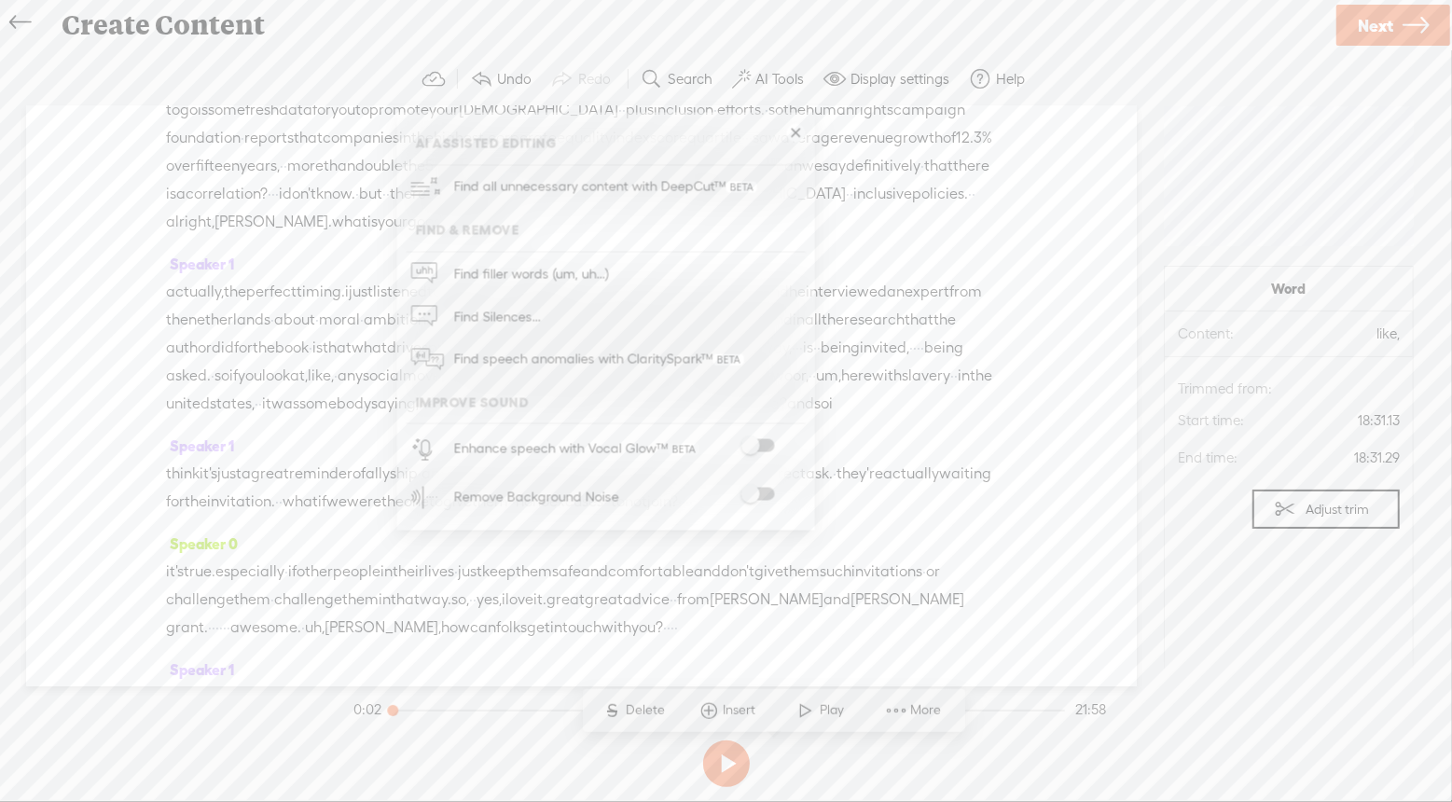
click at [761, 444] on span at bounding box center [757, 445] width 34 height 13
click at [756, 494] on span at bounding box center [757, 494] width 34 height 13
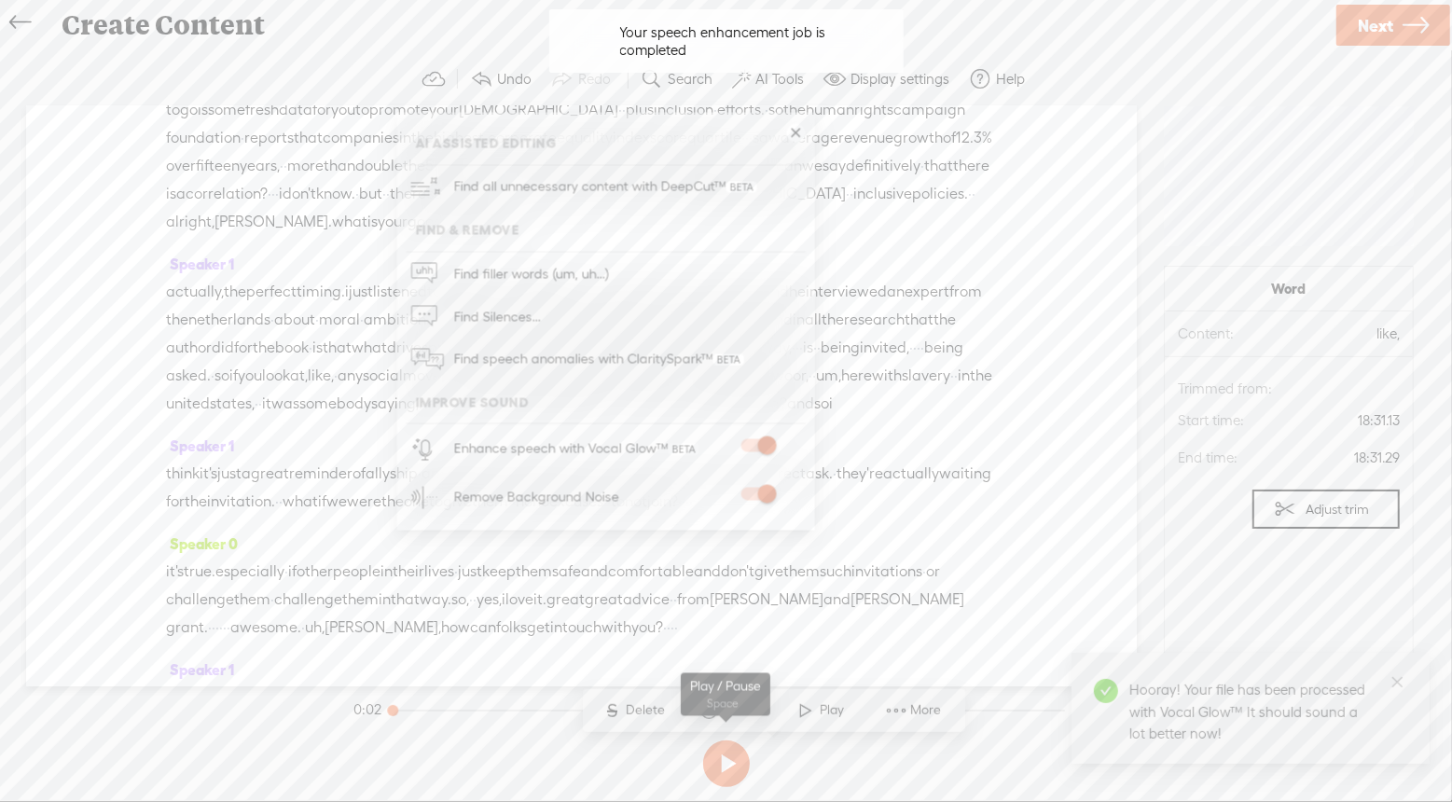
click at [1000, 770] on section at bounding box center [726, 764] width 752 height 62
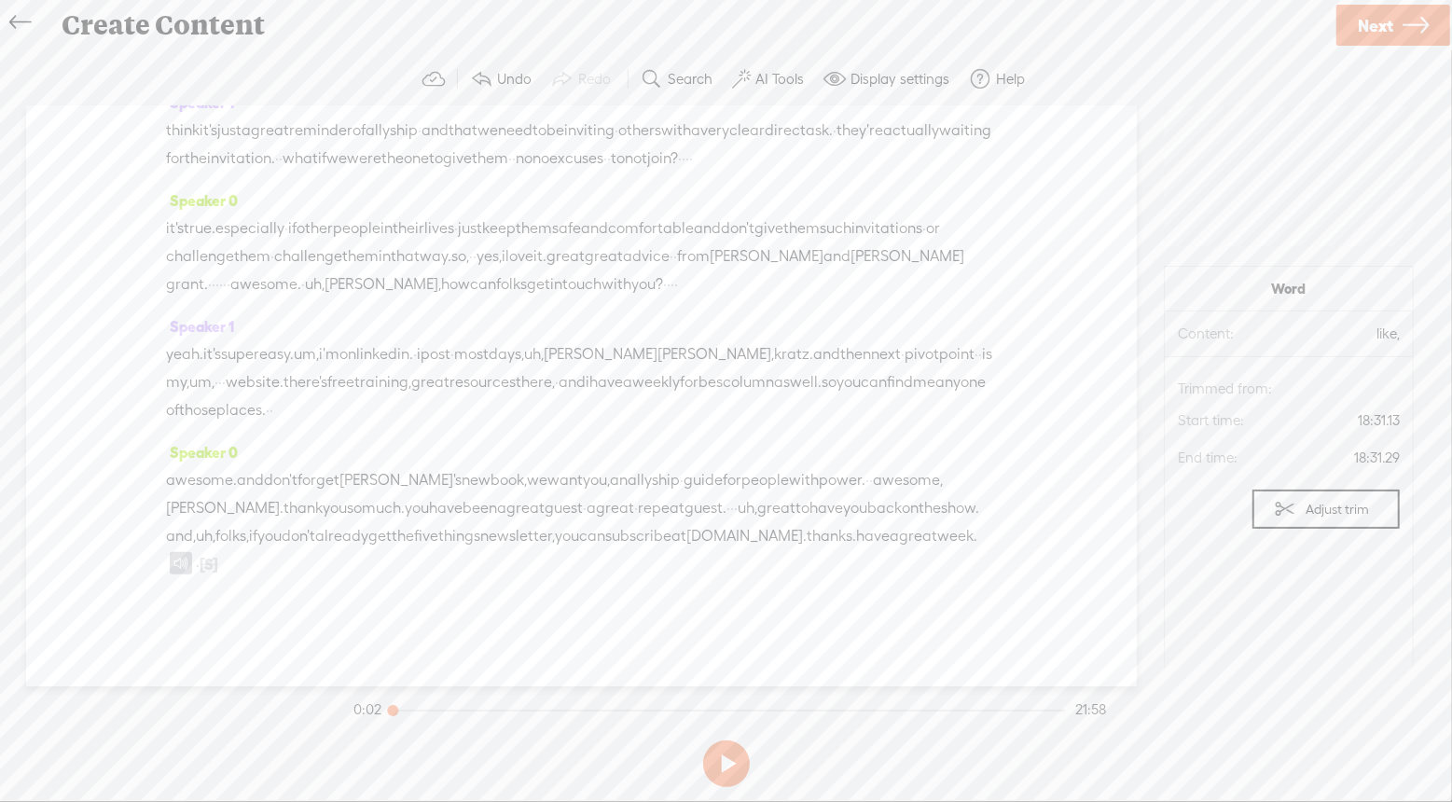
scroll to position [7541, 0]
click at [1395, 27] on link "Next" at bounding box center [1393, 25] width 114 height 41
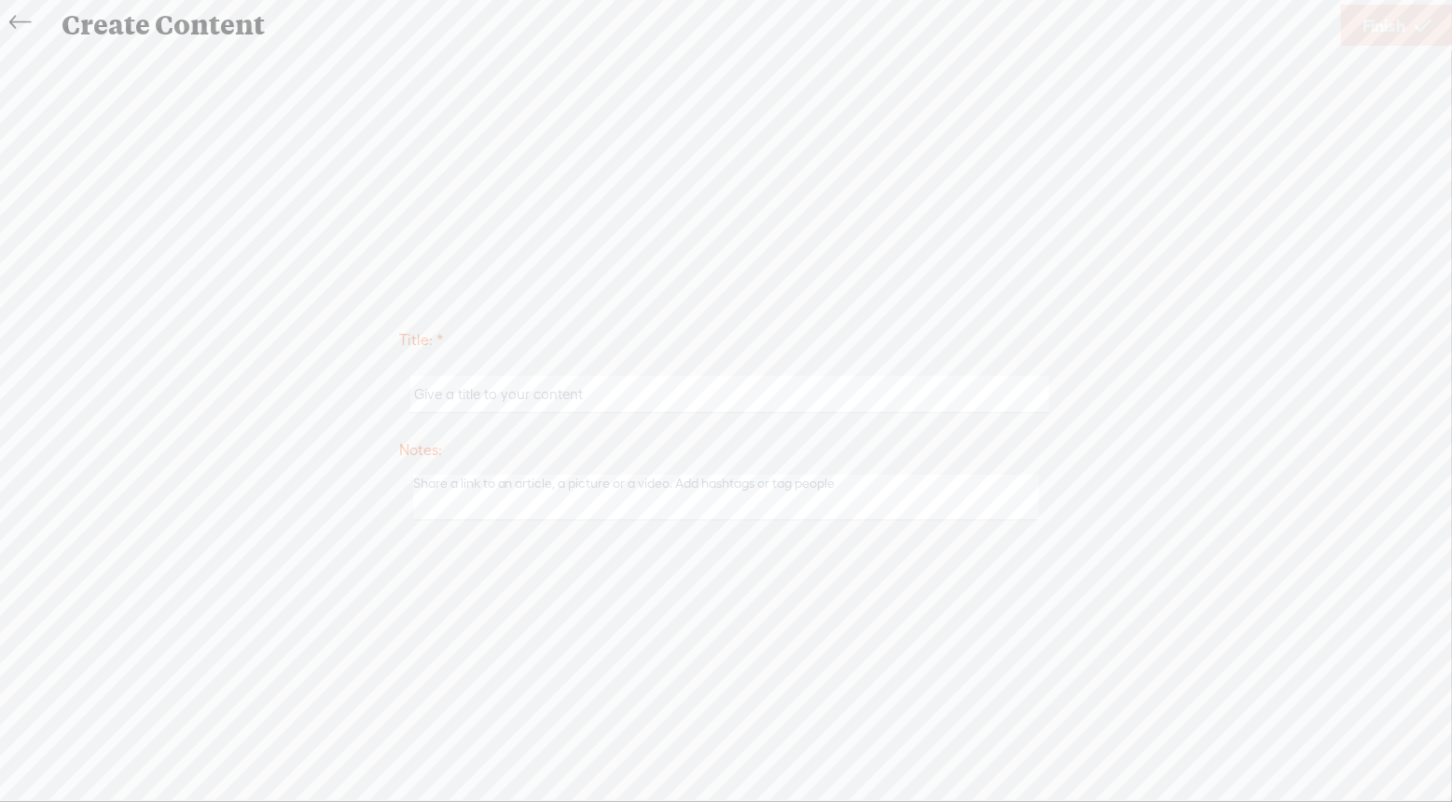
click at [772, 403] on input "text" at bounding box center [729, 394] width 639 height 36
type input "5 Things in 15 Minutes: Overblown"
click at [1397, 26] on span "Finish" at bounding box center [1383, 26] width 43 height 48
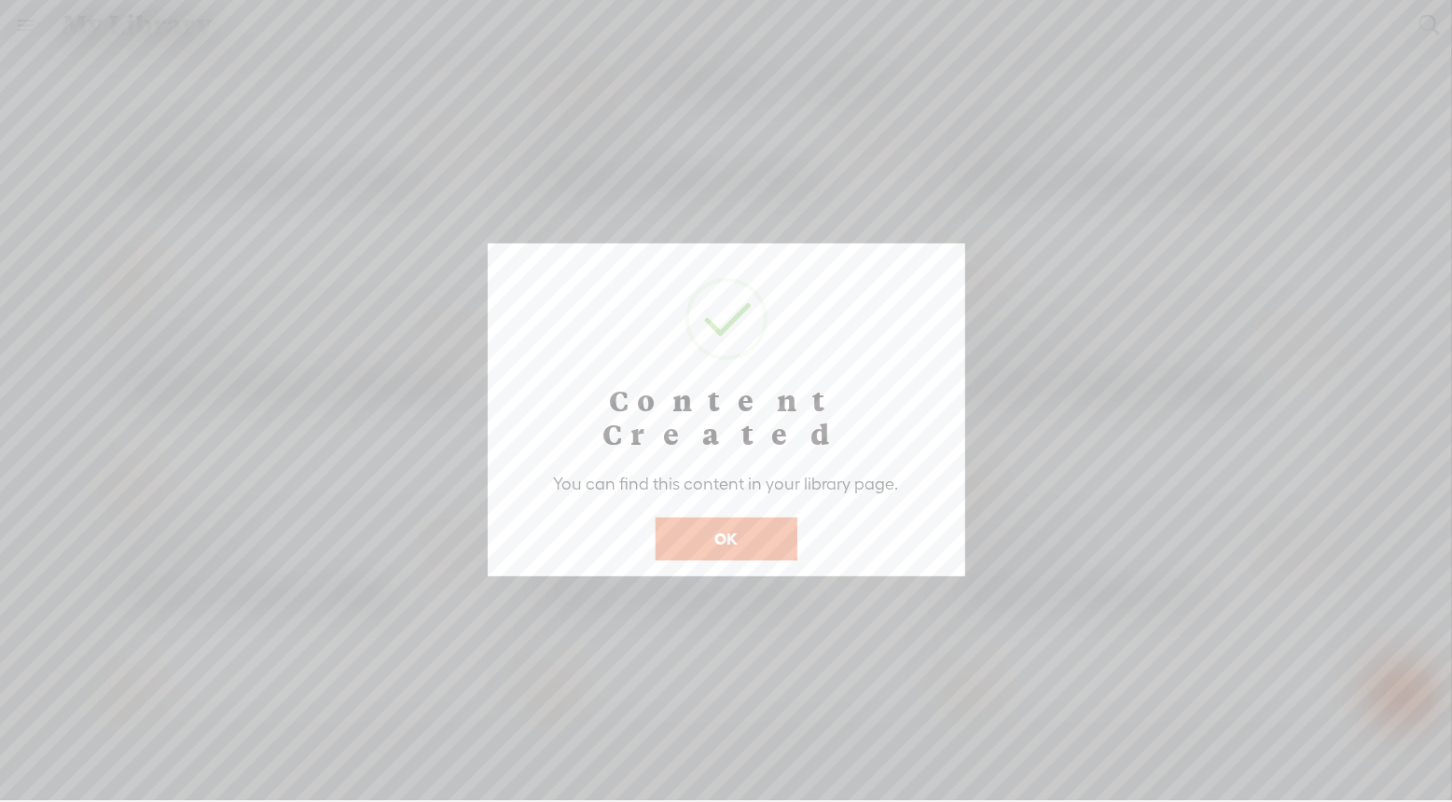
click at [733, 517] on button "OK" at bounding box center [726, 538] width 142 height 43
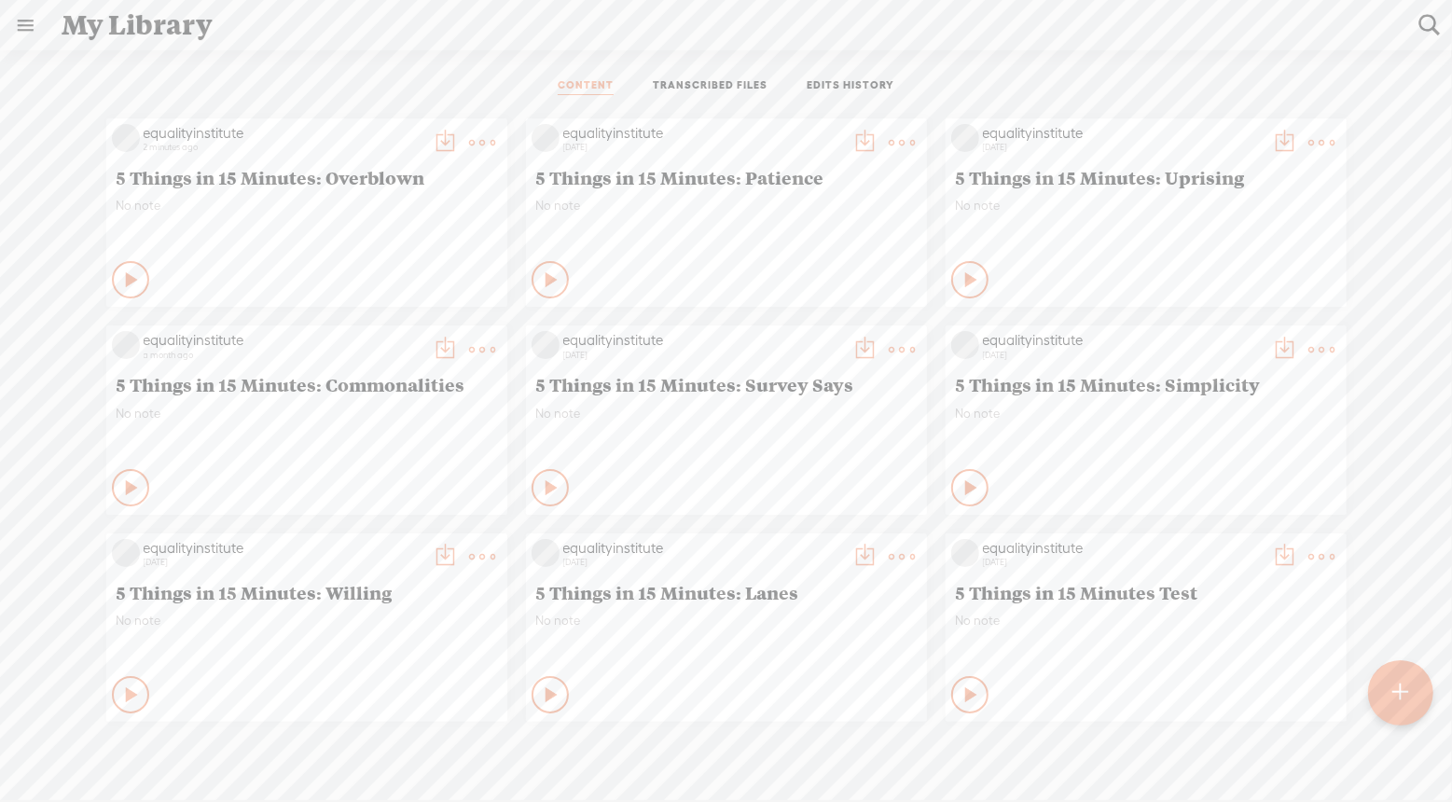
click at [442, 139] on t at bounding box center [446, 143] width 26 height 26
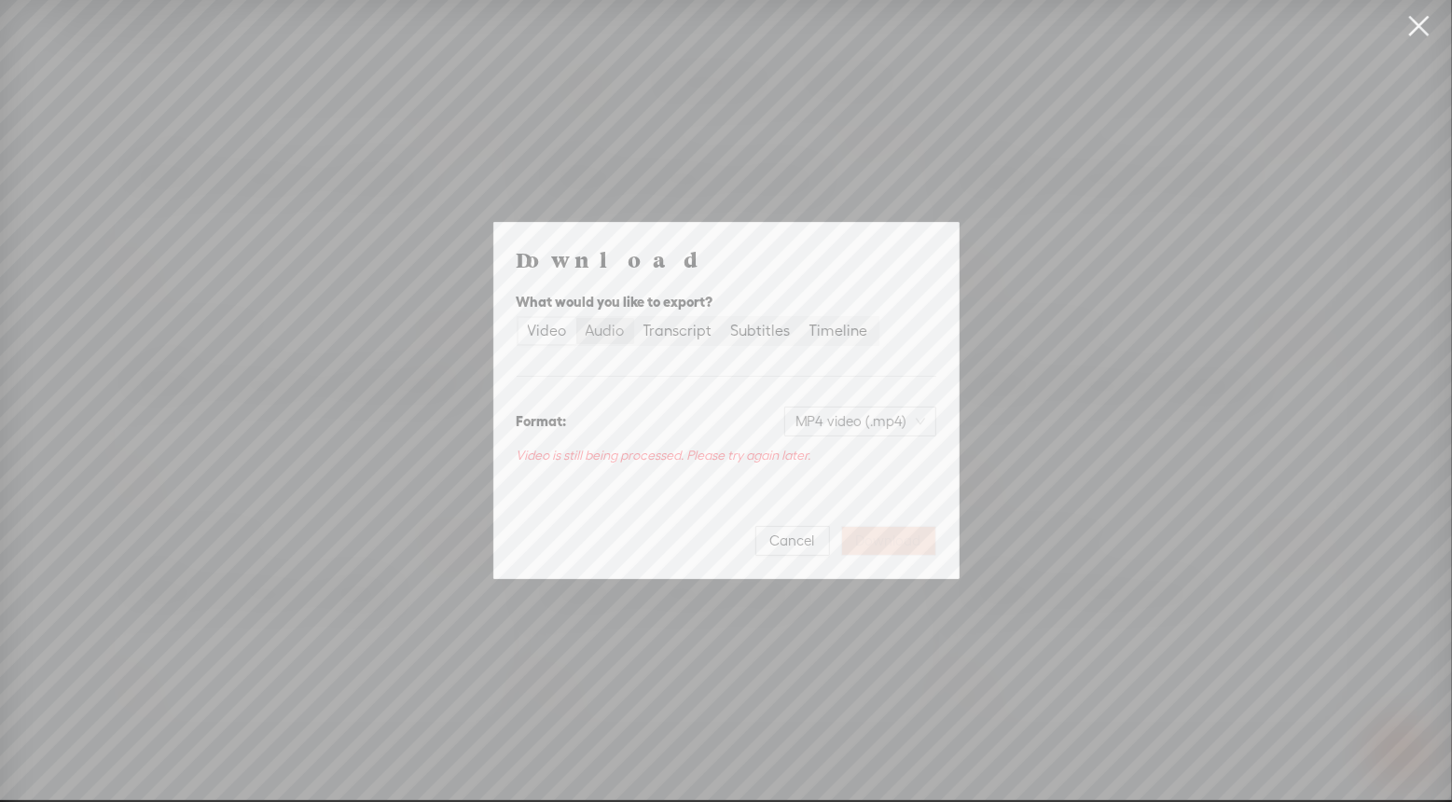
click at [614, 332] on div "Audio" at bounding box center [604, 331] width 39 height 26
click at [576, 318] on input "Audio" at bounding box center [576, 318] width 0 height 0
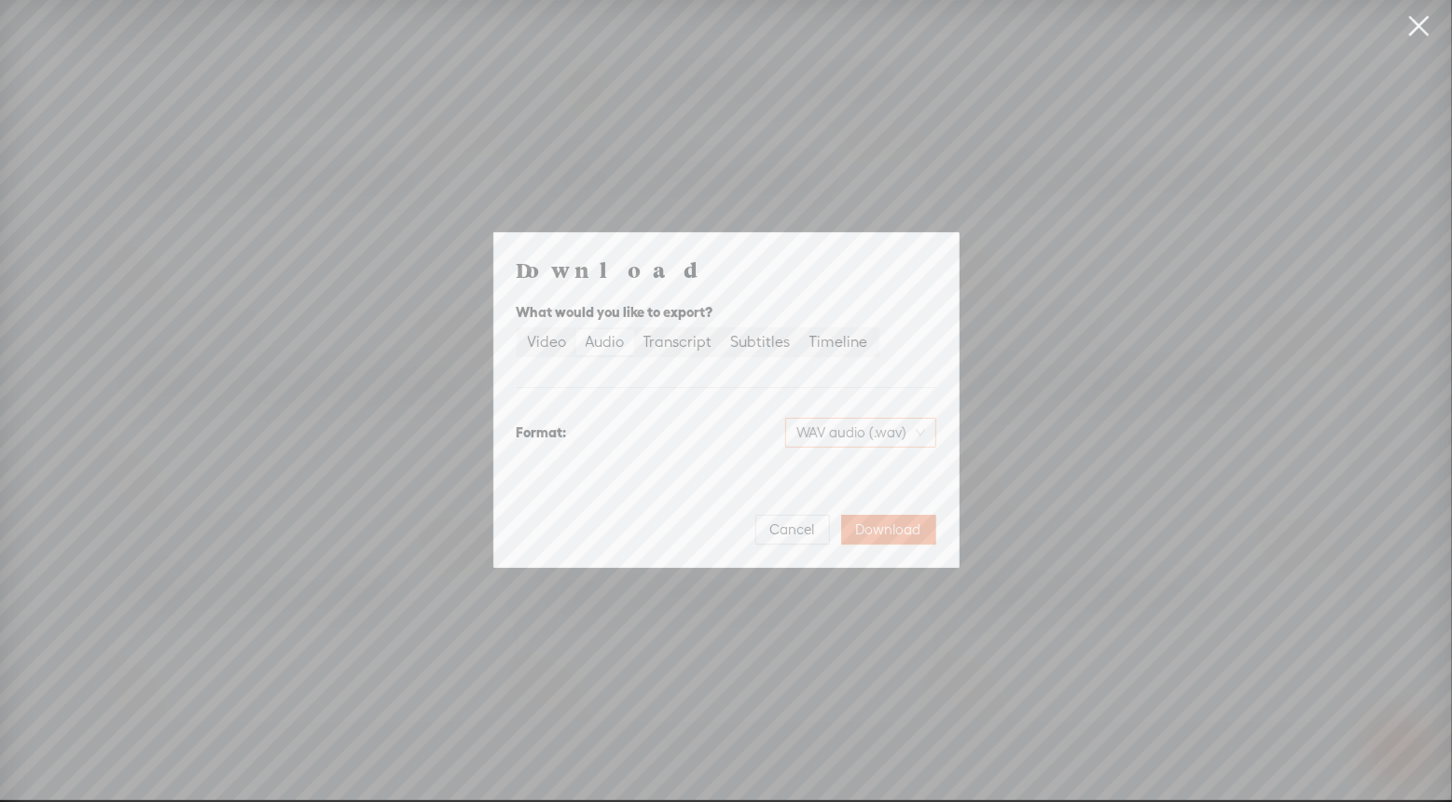
click at [874, 430] on span "WAV audio (.wav)" at bounding box center [860, 433] width 129 height 28
click at [871, 434] on span "WAV audio (.wav)" at bounding box center [860, 433] width 129 height 28
click at [846, 476] on div "MP3 audio (.mp3)" at bounding box center [844, 471] width 152 height 19
click at [908, 527] on span "Download" at bounding box center [888, 529] width 65 height 19
